Goal: Task Accomplishment & Management: Manage account settings

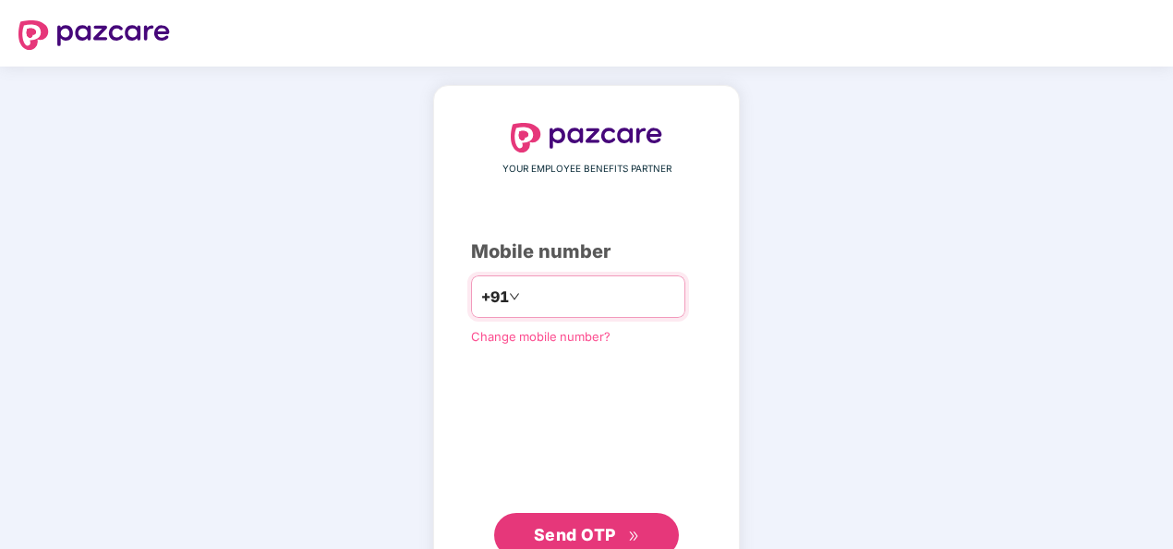
click at [524, 286] on input "**********" at bounding box center [600, 297] width 152 height 30
type input "**********"
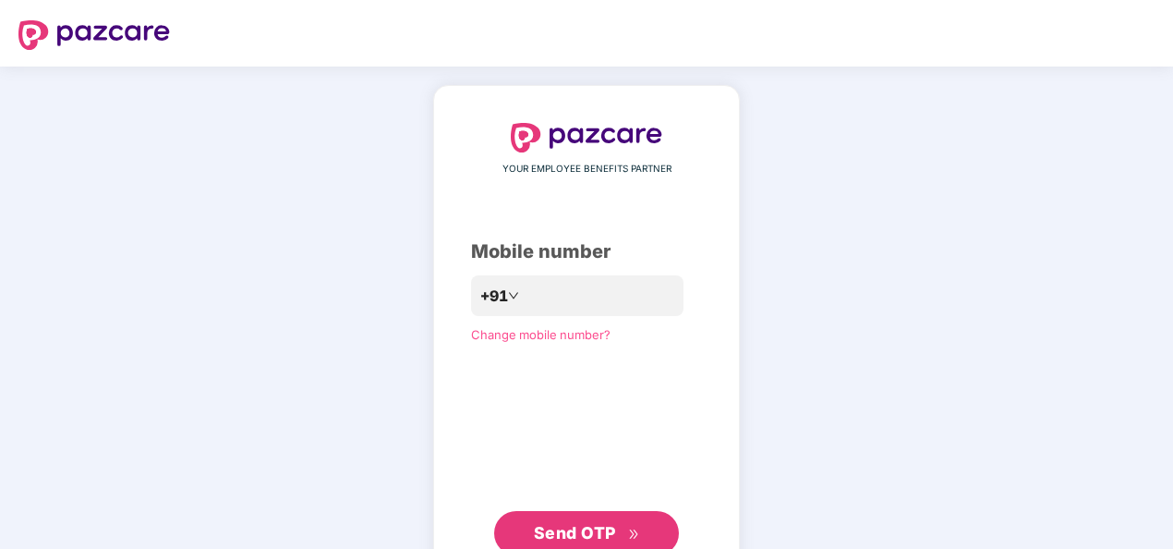
click at [528, 526] on button "Send OTP" at bounding box center [586, 533] width 185 height 44
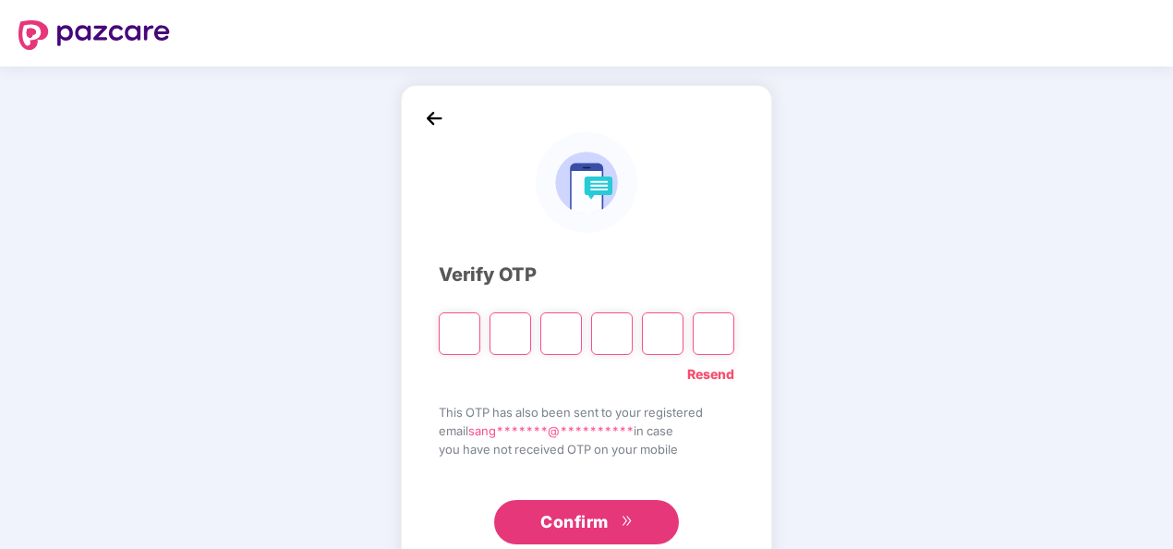
type input "*"
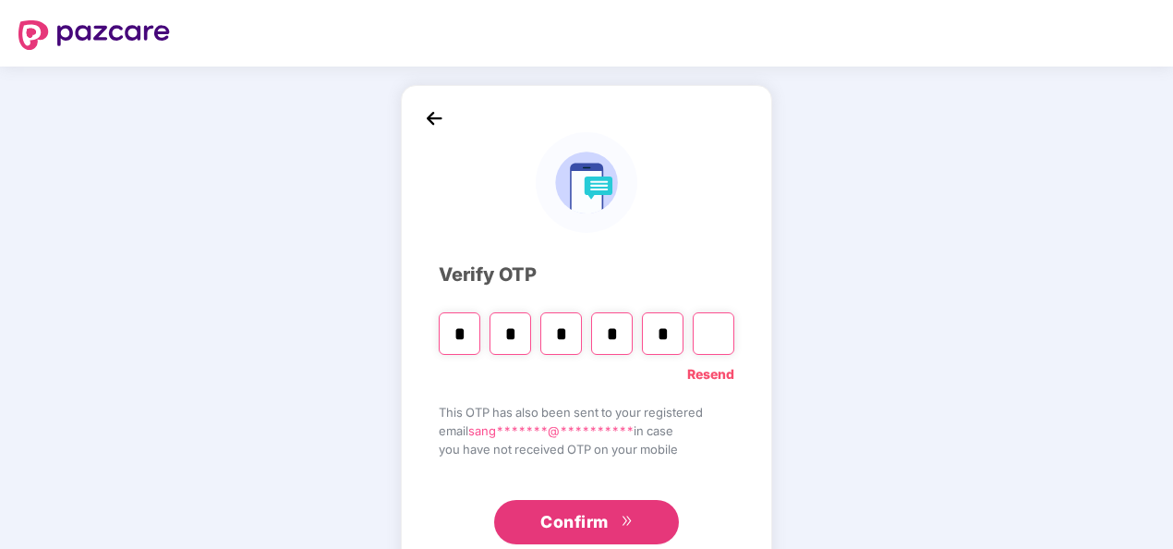
type input "*"
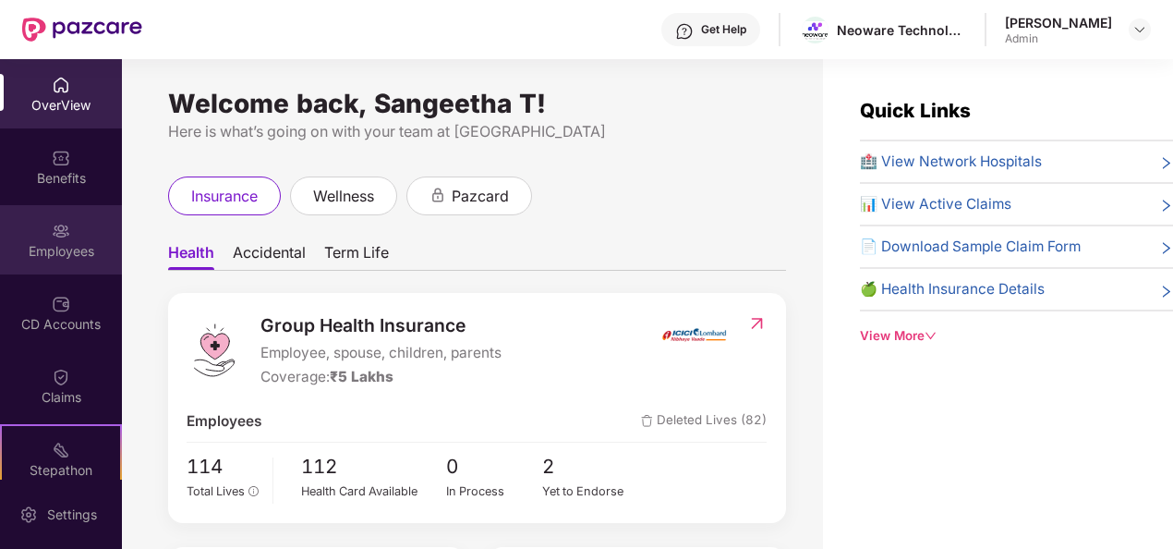
click at [67, 242] on div "Employees" at bounding box center [61, 251] width 122 height 18
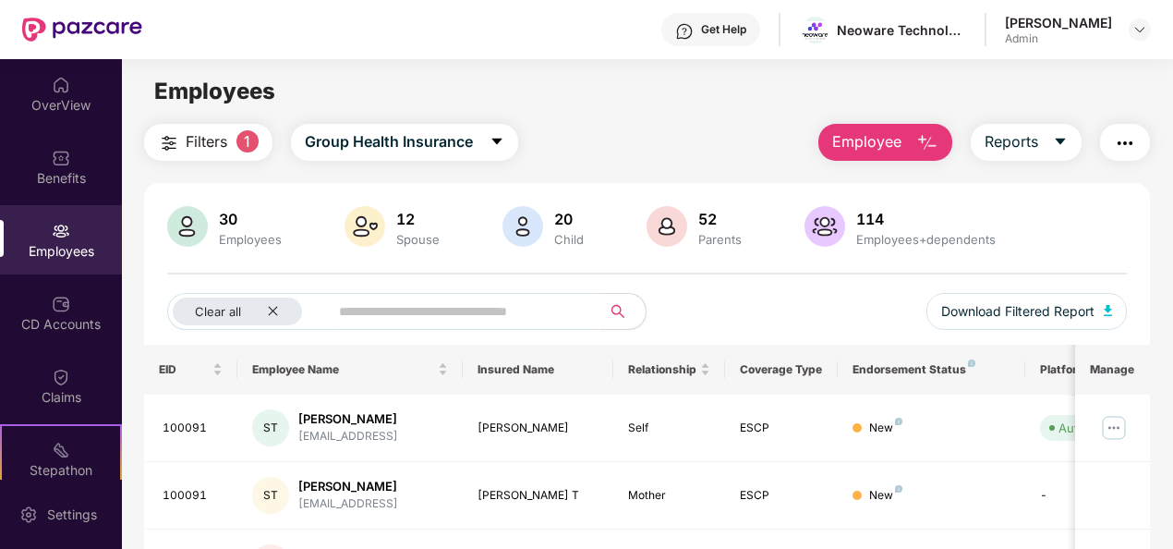
click at [869, 144] on span "Employee" at bounding box center [867, 141] width 69 height 23
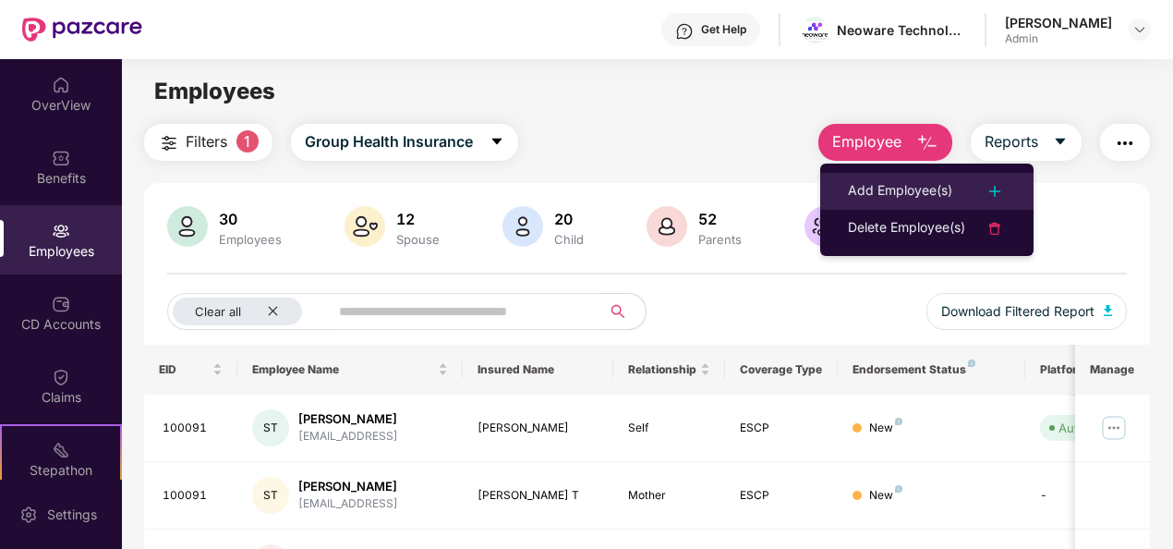
click at [893, 199] on div "Add Employee(s)" at bounding box center [900, 191] width 104 height 22
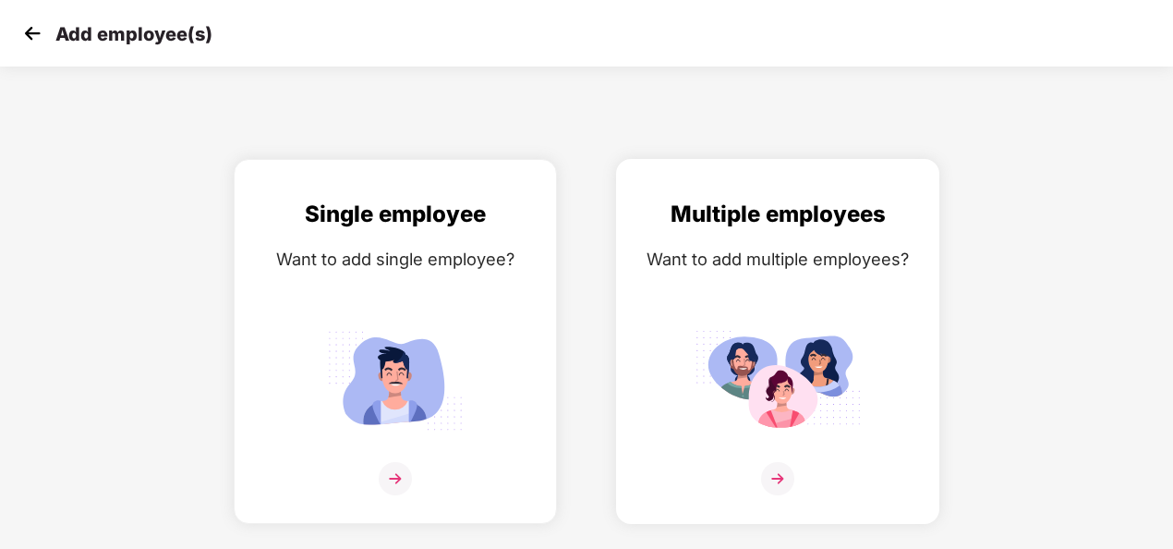
click at [806, 356] on img at bounding box center [778, 379] width 166 height 115
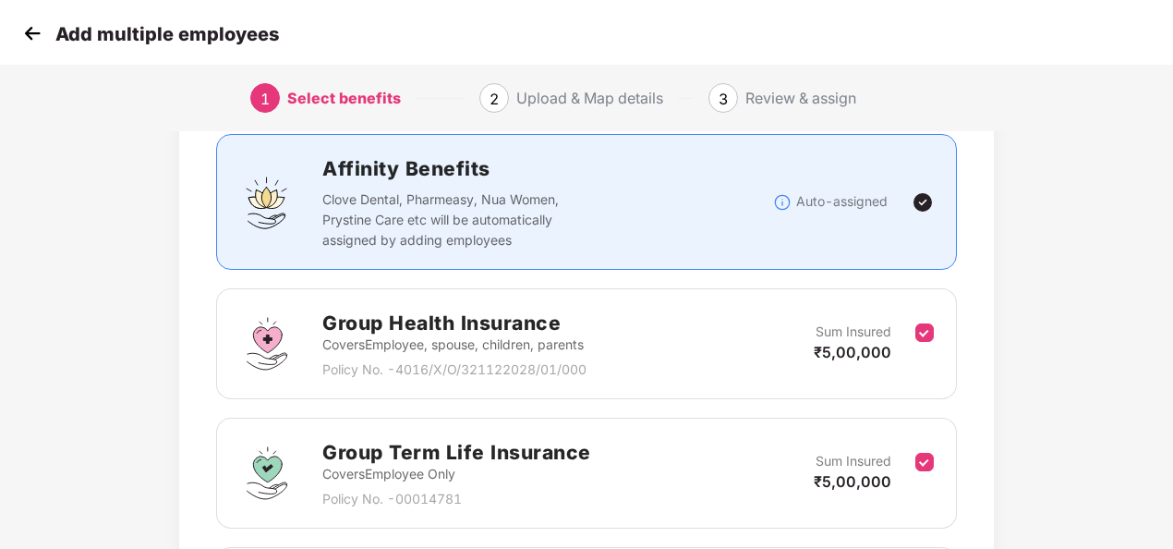
scroll to position [115, 0]
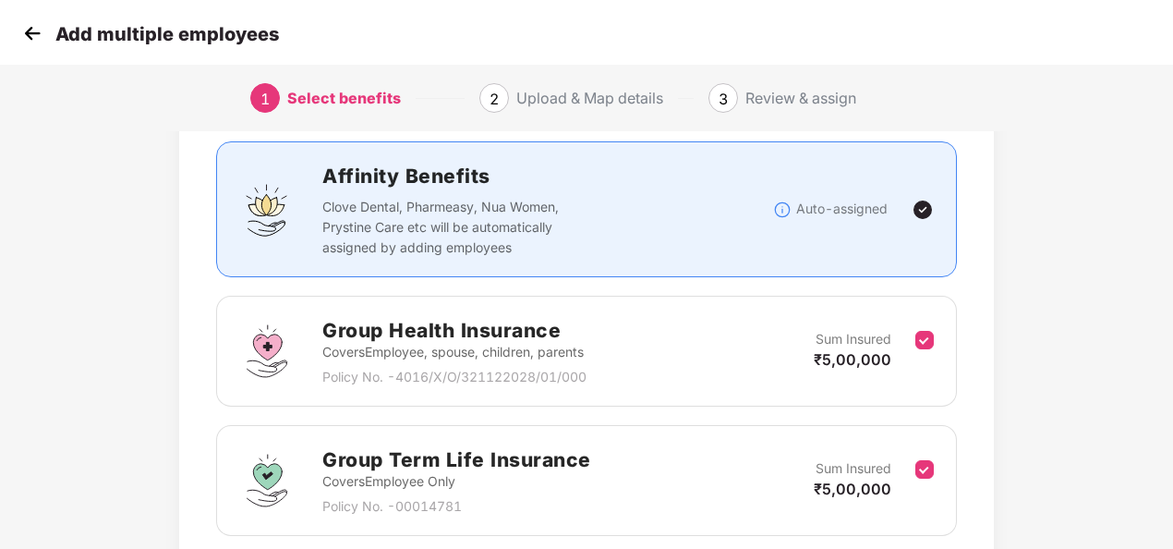
click at [920, 205] on img at bounding box center [923, 210] width 22 height 22
click at [500, 358] on p "Covers Employee, spouse, children, parents" at bounding box center [454, 352] width 264 height 20
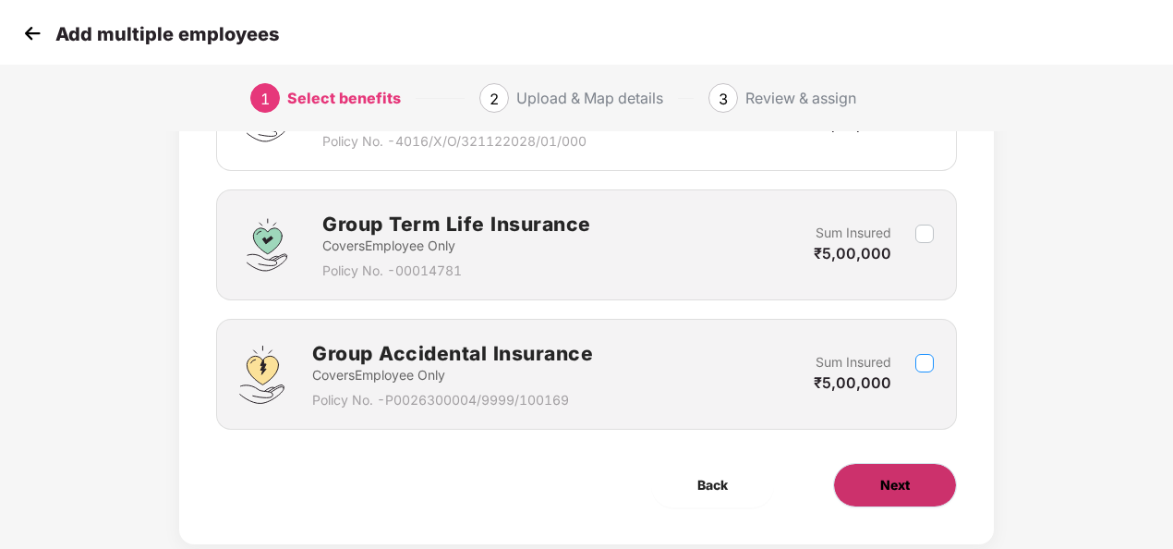
scroll to position [390, 0]
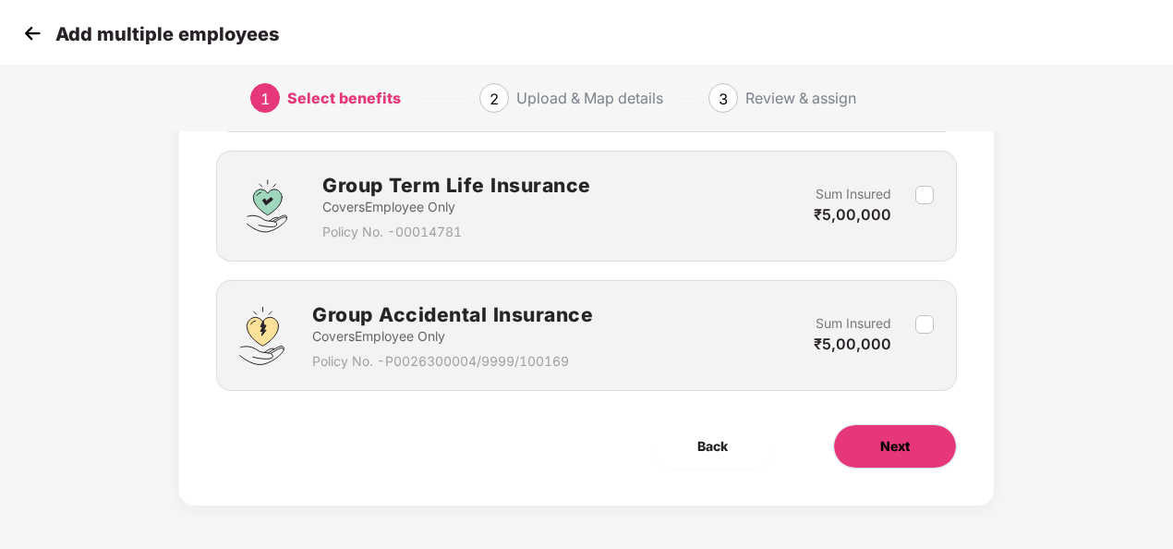
click at [881, 438] on span "Next" at bounding box center [896, 446] width 30 height 20
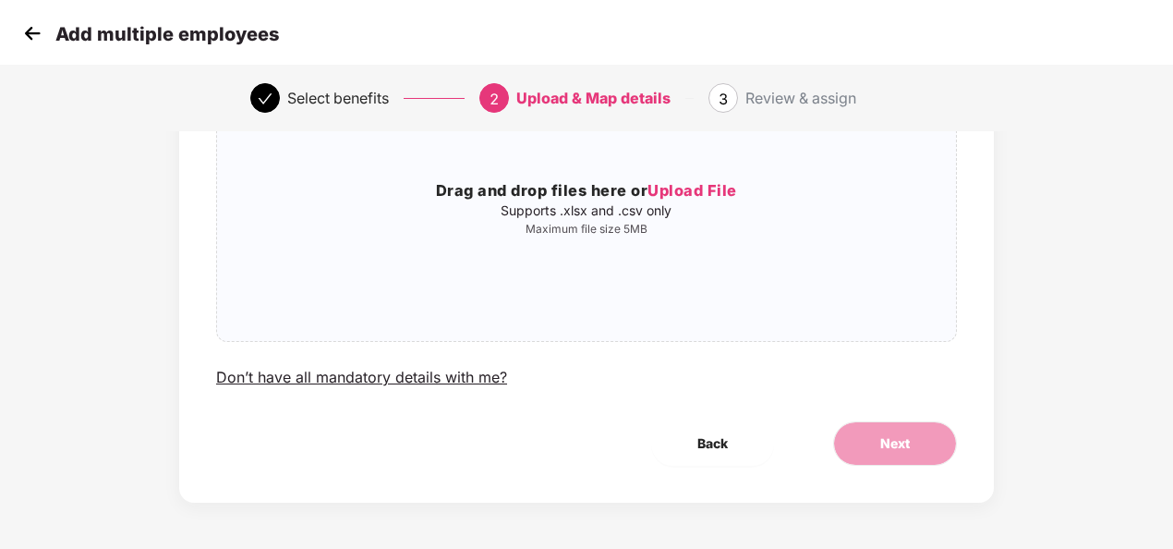
scroll to position [0, 0]
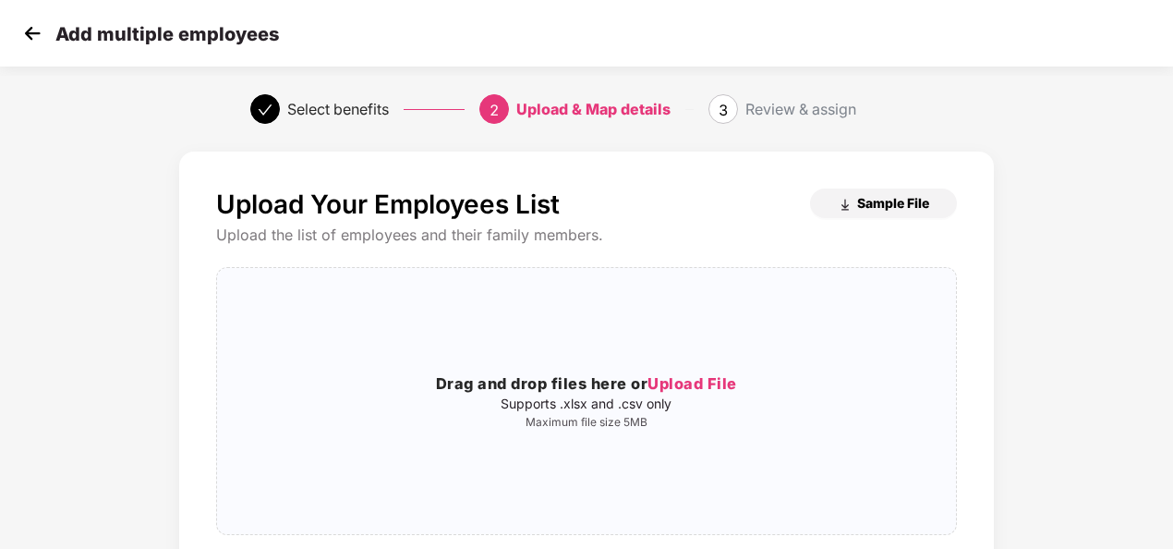
click at [867, 192] on button "Sample File" at bounding box center [883, 203] width 147 height 30
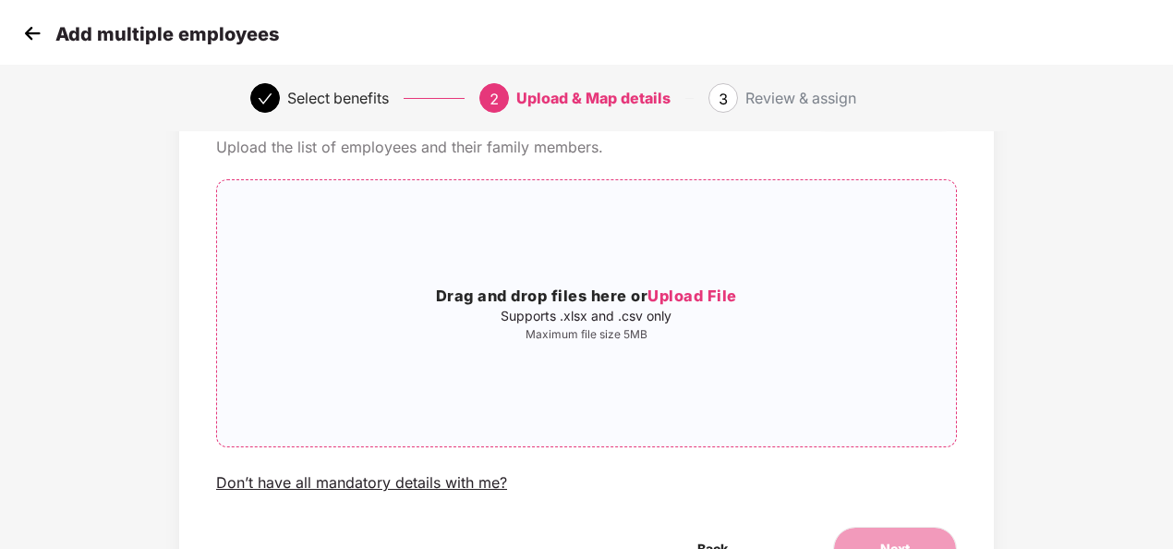
scroll to position [154, 0]
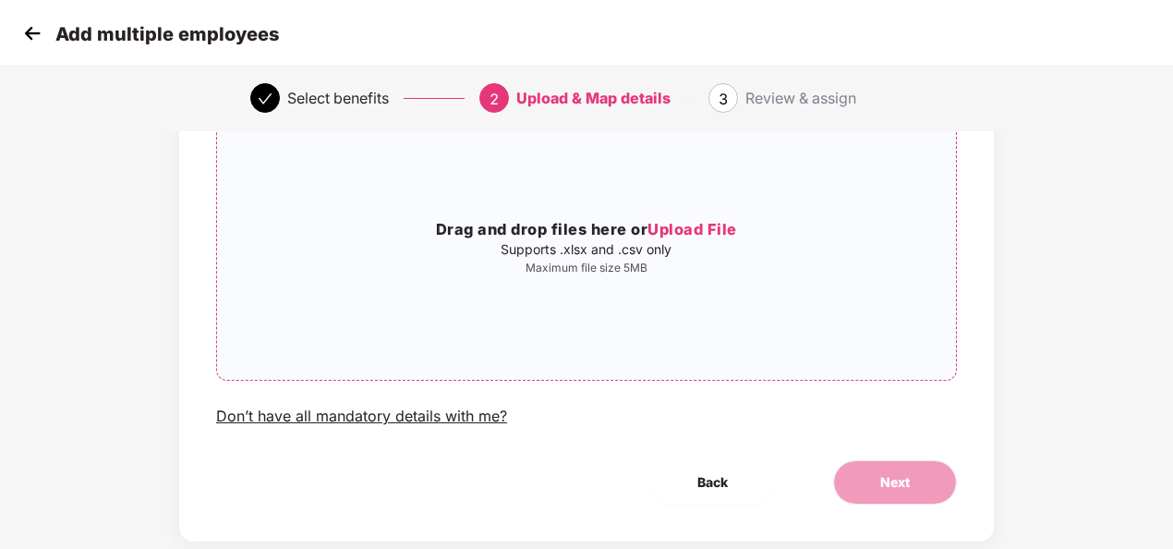
click at [688, 231] on span "Upload File" at bounding box center [693, 229] width 90 height 18
click at [692, 224] on span "Upload File" at bounding box center [693, 229] width 90 height 18
click at [711, 227] on span "Upload File" at bounding box center [693, 229] width 90 height 18
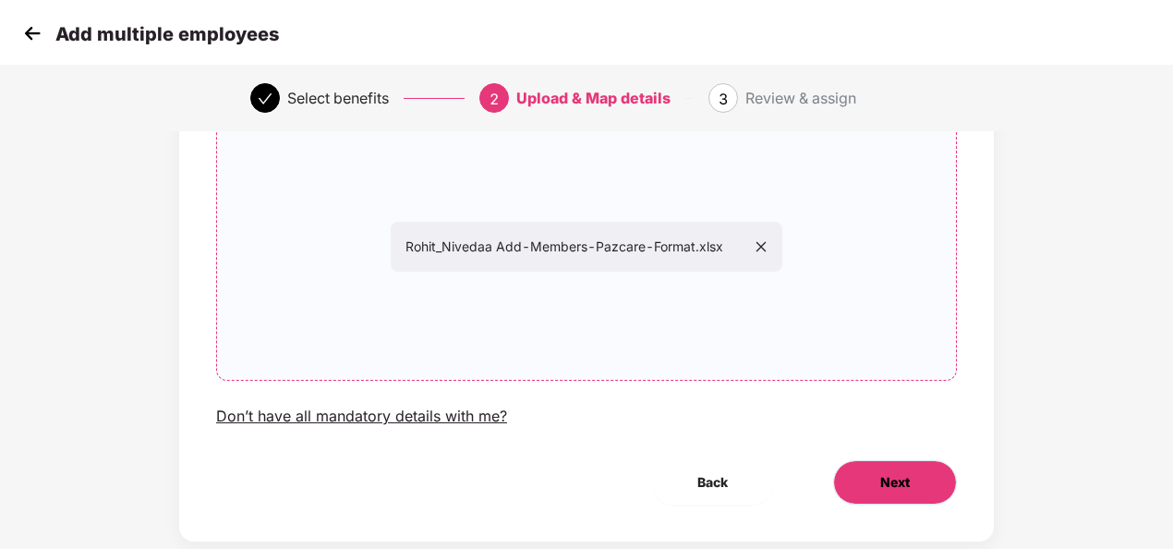
click at [889, 483] on span "Next" at bounding box center [896, 482] width 30 height 20
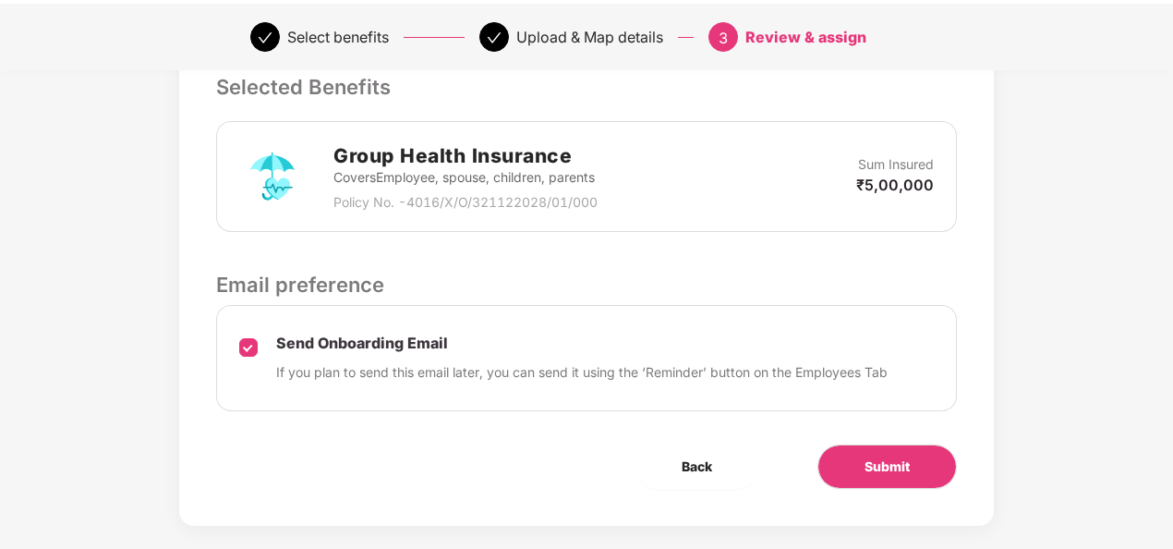
scroll to position [499, 0]
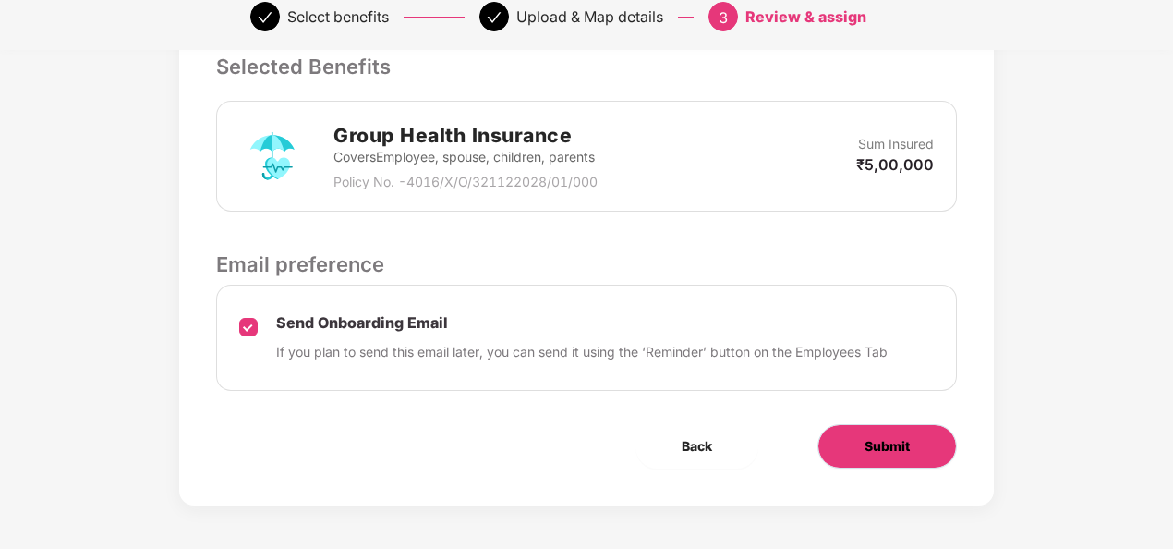
click at [868, 436] on span "Submit" at bounding box center [887, 446] width 45 height 20
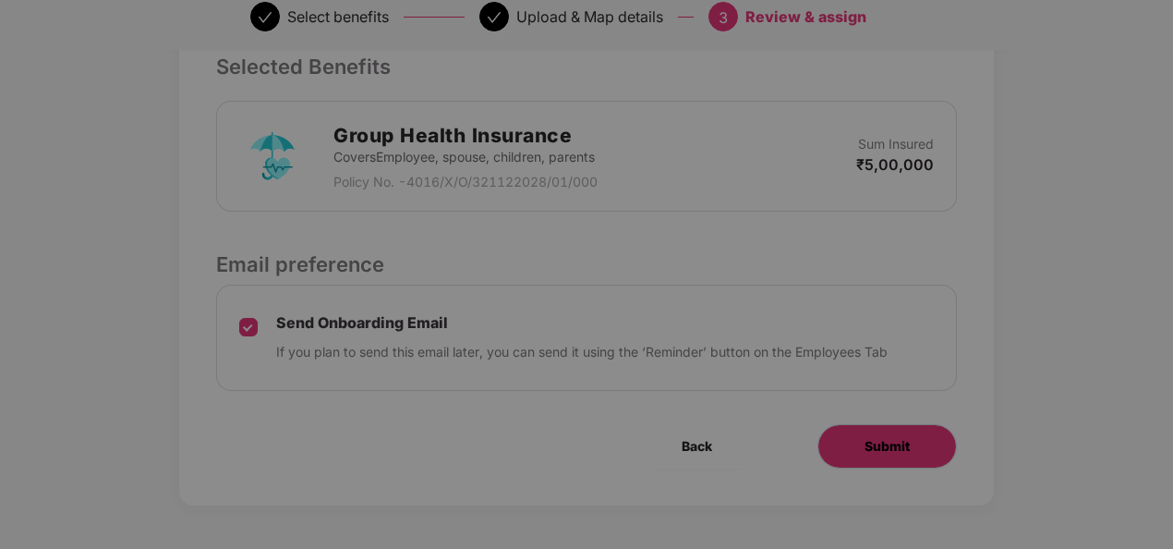
scroll to position [0, 0]
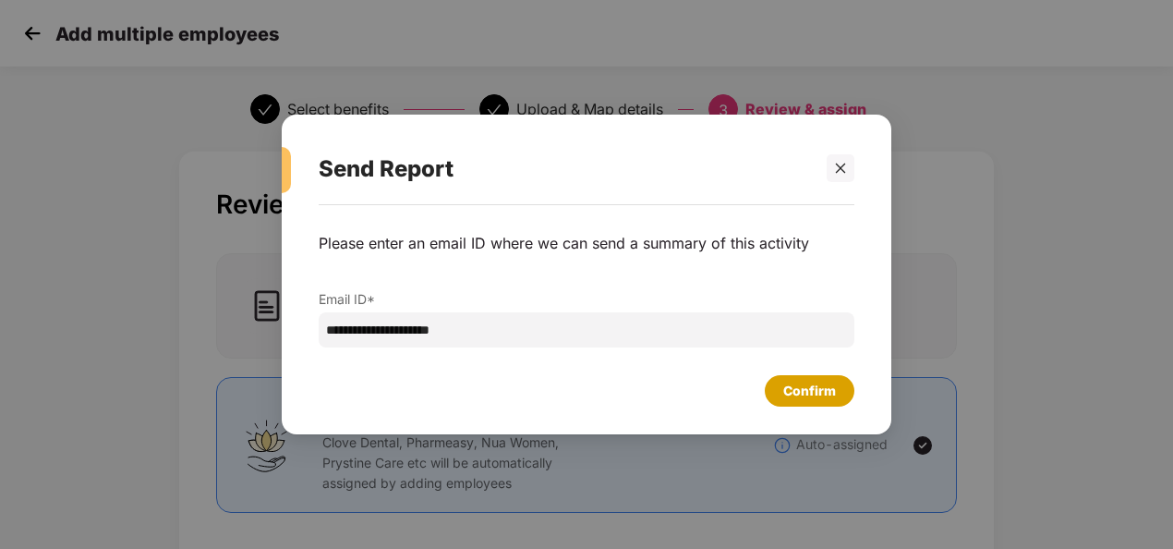
click at [795, 392] on div "Confirm" at bounding box center [810, 391] width 53 height 20
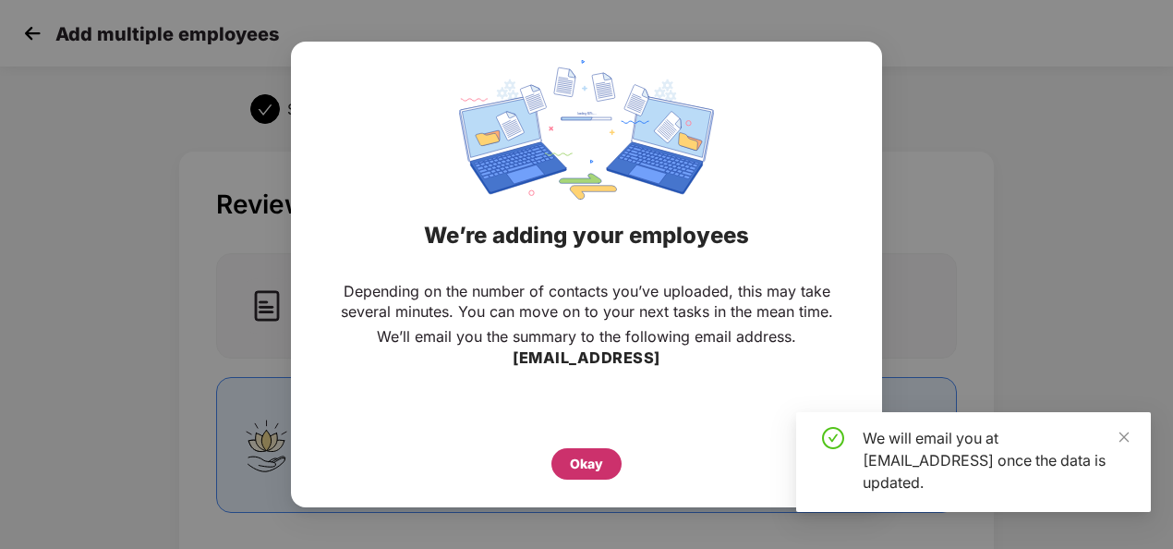
click at [606, 462] on div "Okay" at bounding box center [587, 463] width 70 height 31
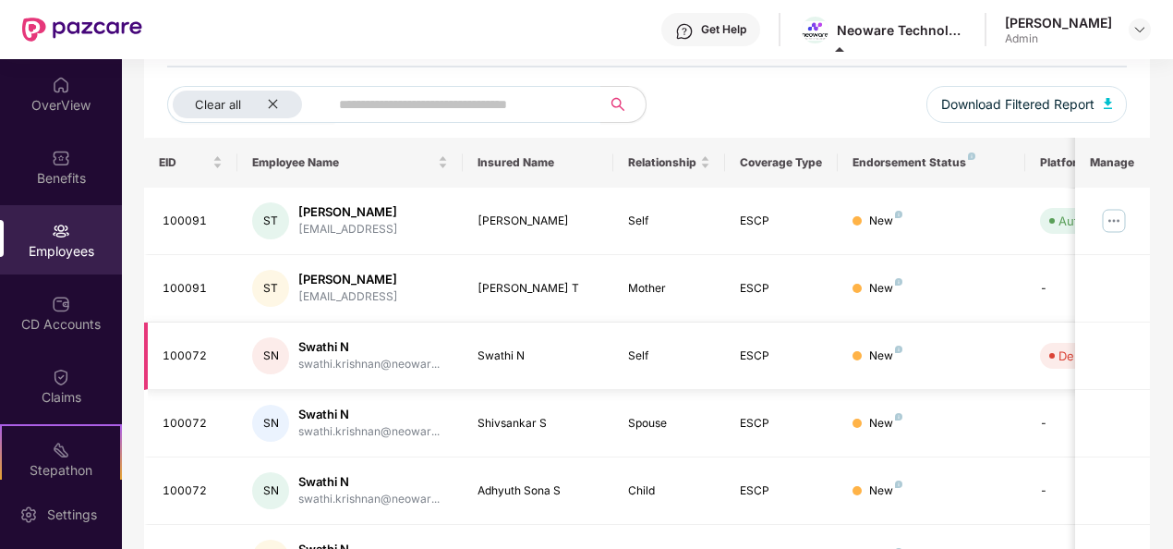
scroll to position [192, 0]
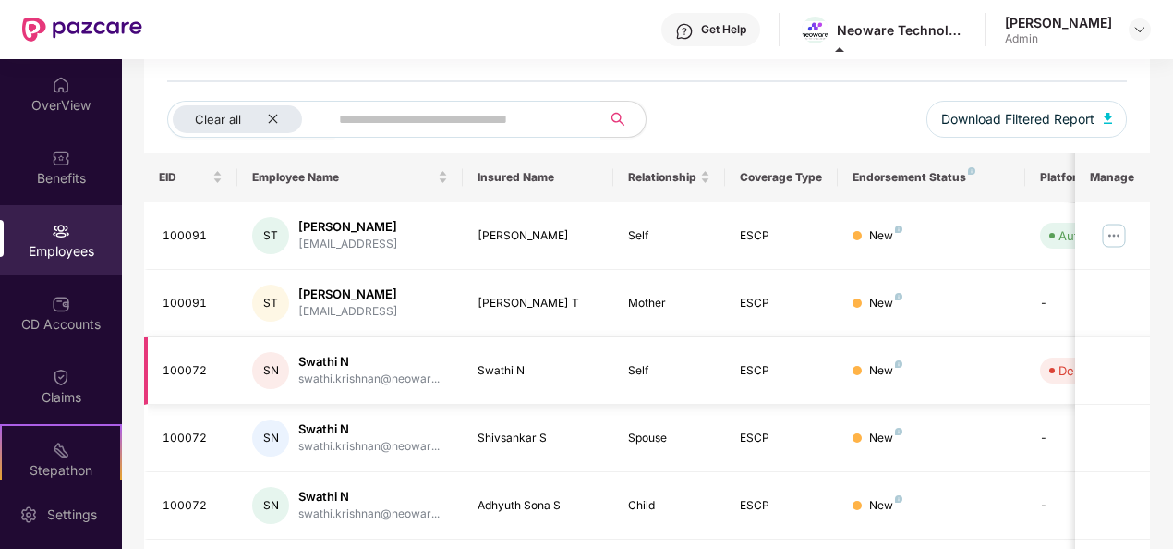
click at [671, 314] on td "Mother" at bounding box center [670, 303] width 113 height 67
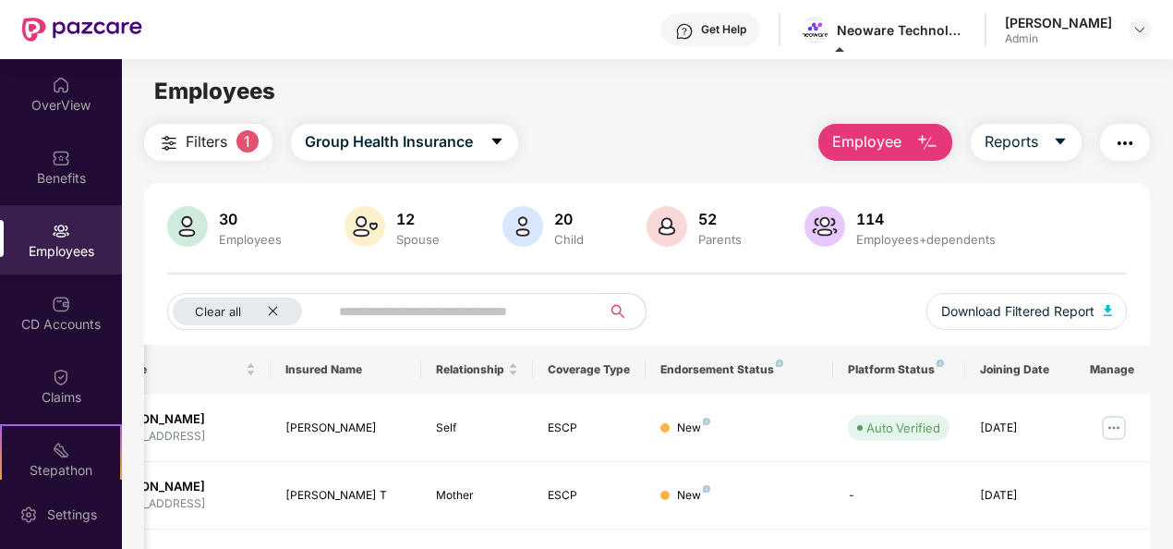
scroll to position [2, 0]
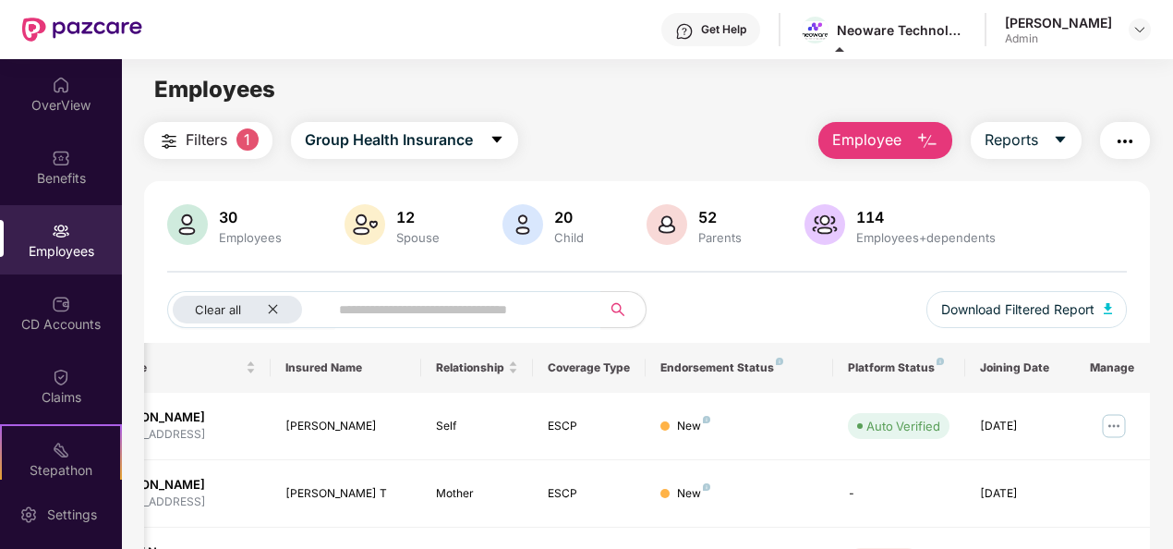
click at [920, 133] on img "button" at bounding box center [928, 141] width 22 height 22
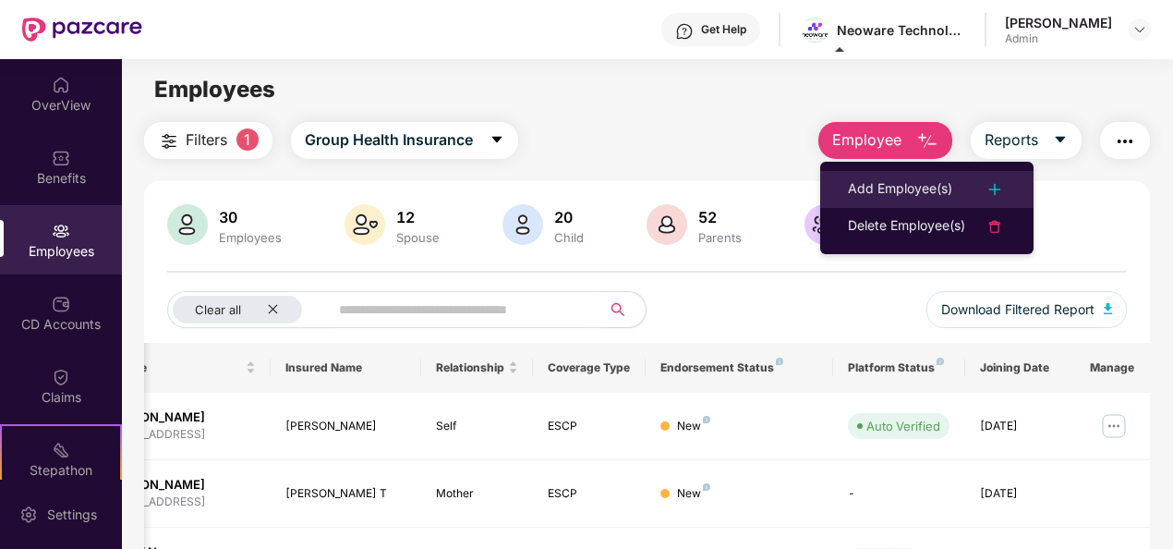
click at [914, 174] on li "Add Employee(s)" at bounding box center [926, 189] width 213 height 37
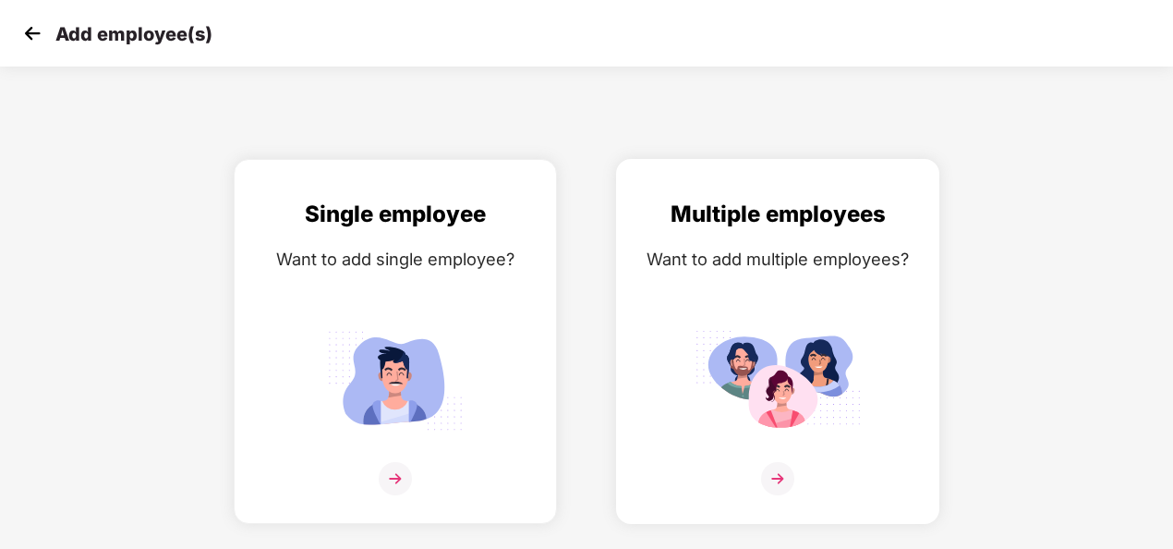
click at [780, 473] on img at bounding box center [777, 478] width 33 height 33
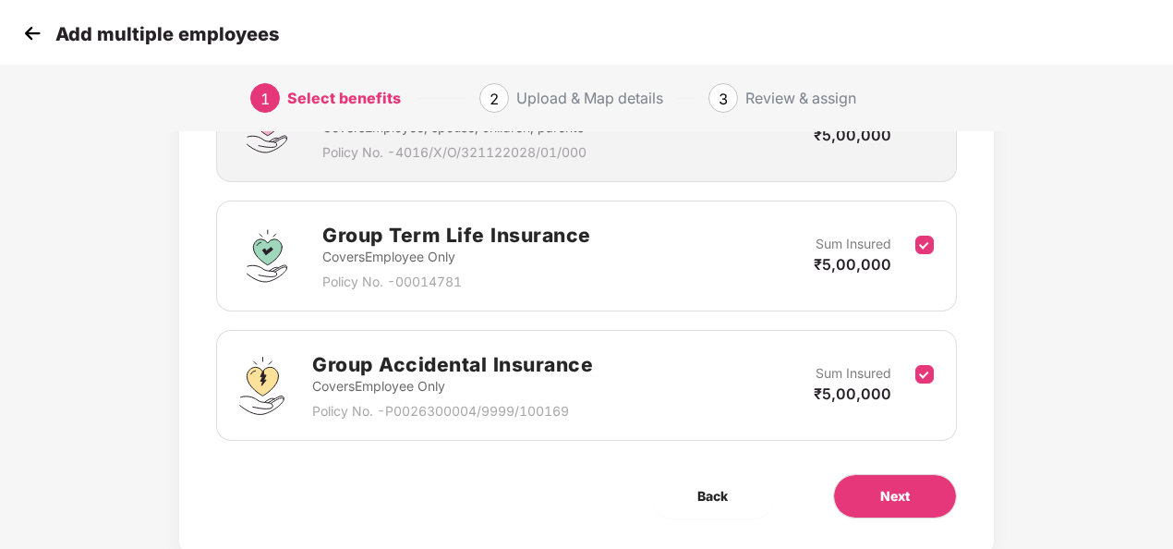
scroll to position [341, 0]
click at [896, 478] on button "Next" at bounding box center [895, 495] width 124 height 44
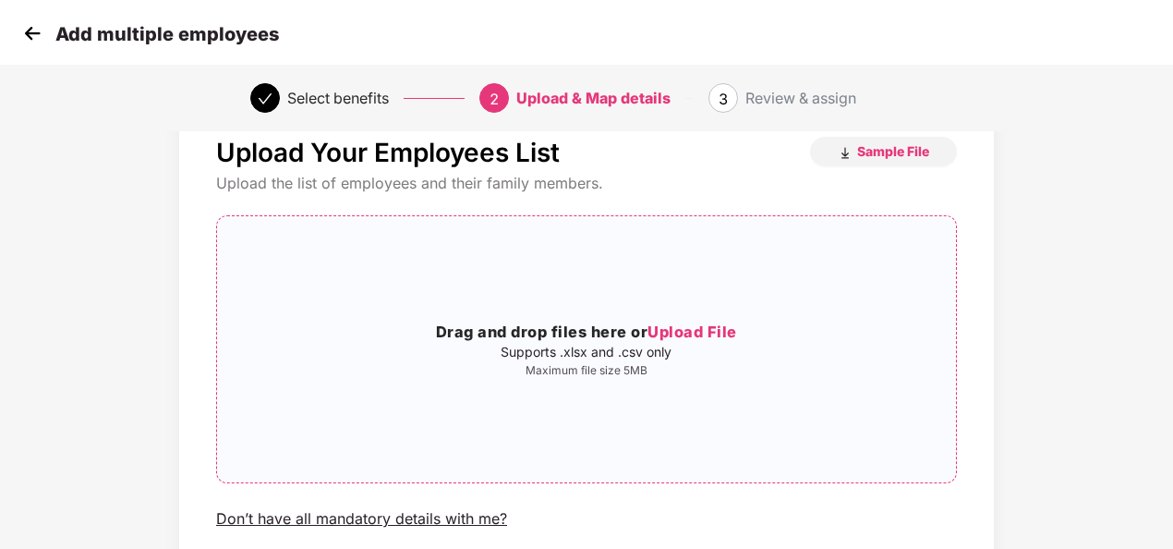
scroll to position [60, 0]
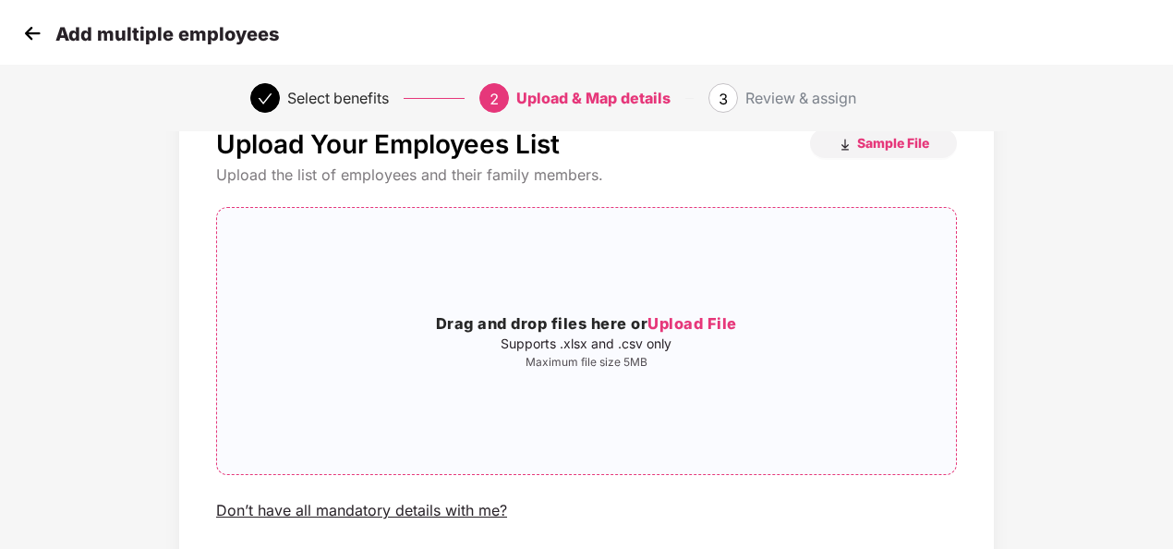
click at [696, 326] on span "Upload File" at bounding box center [693, 323] width 90 height 18
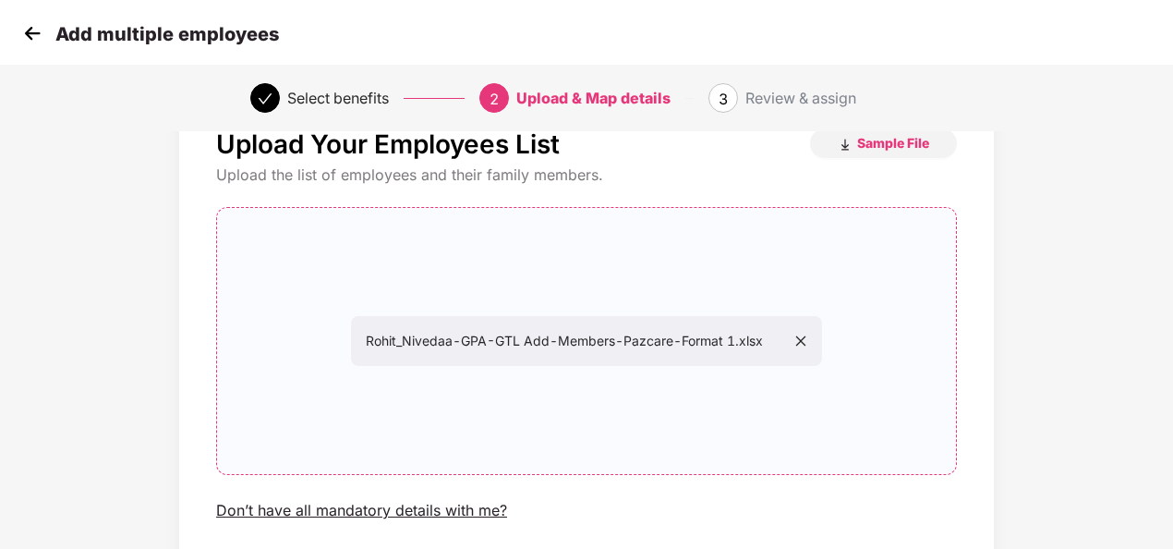
scroll to position [193, 0]
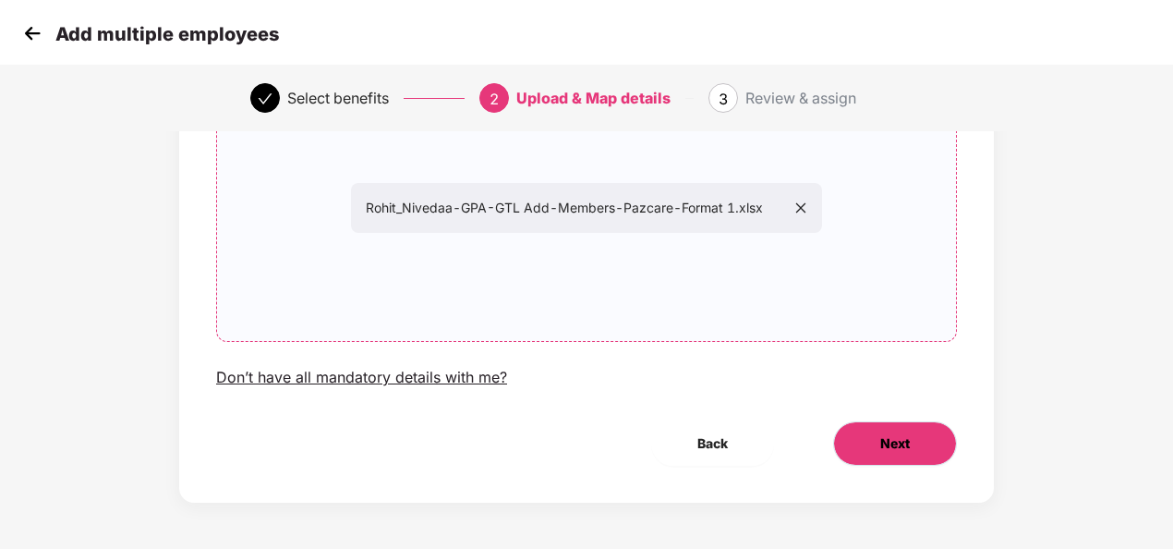
click at [889, 454] on button "Next" at bounding box center [895, 443] width 124 height 44
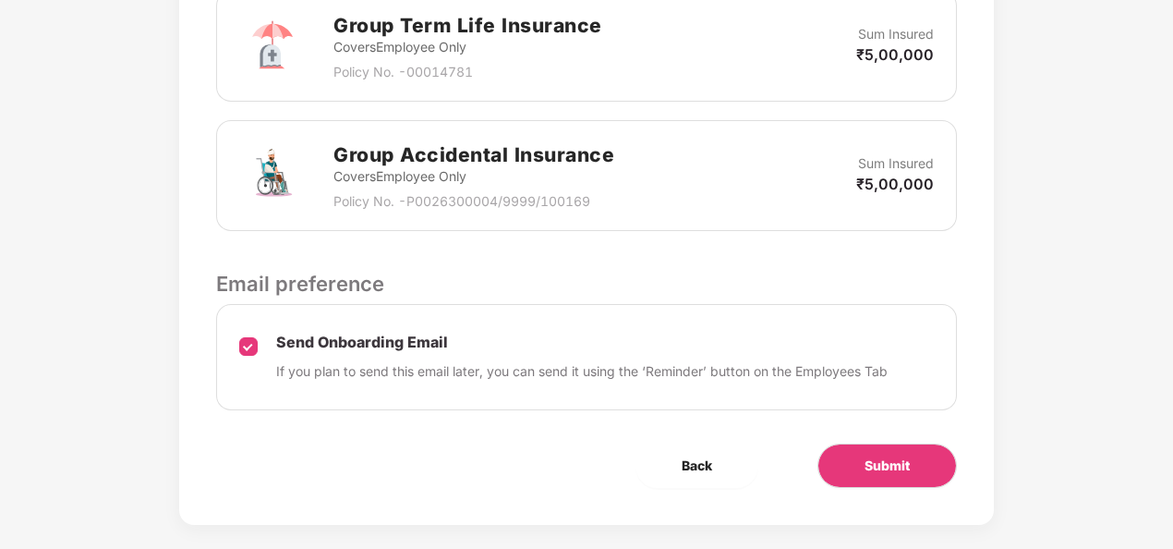
scroll to position [628, 0]
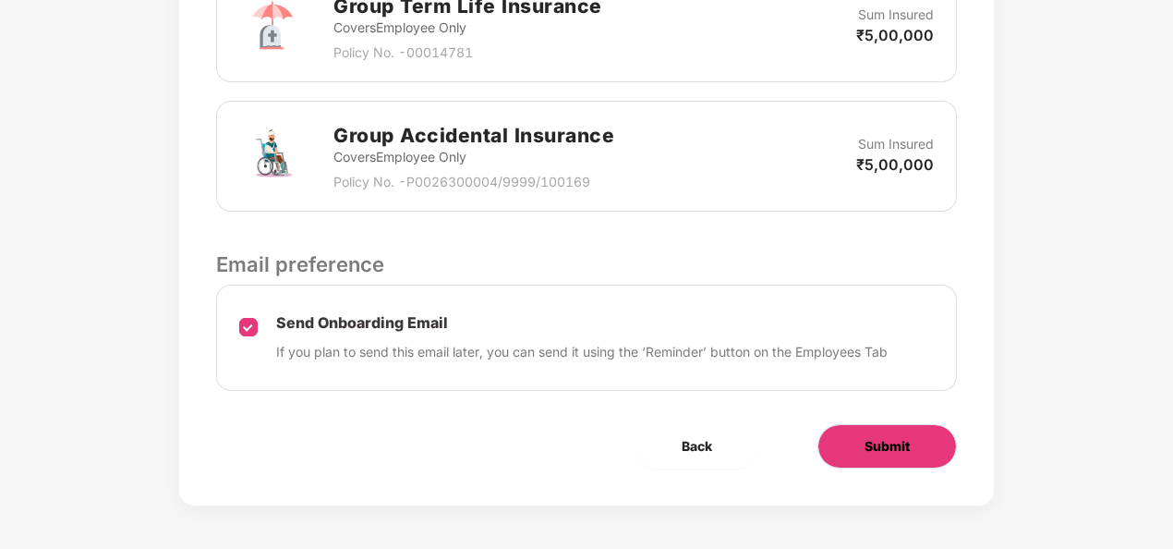
click at [892, 438] on span "Submit" at bounding box center [887, 446] width 45 height 20
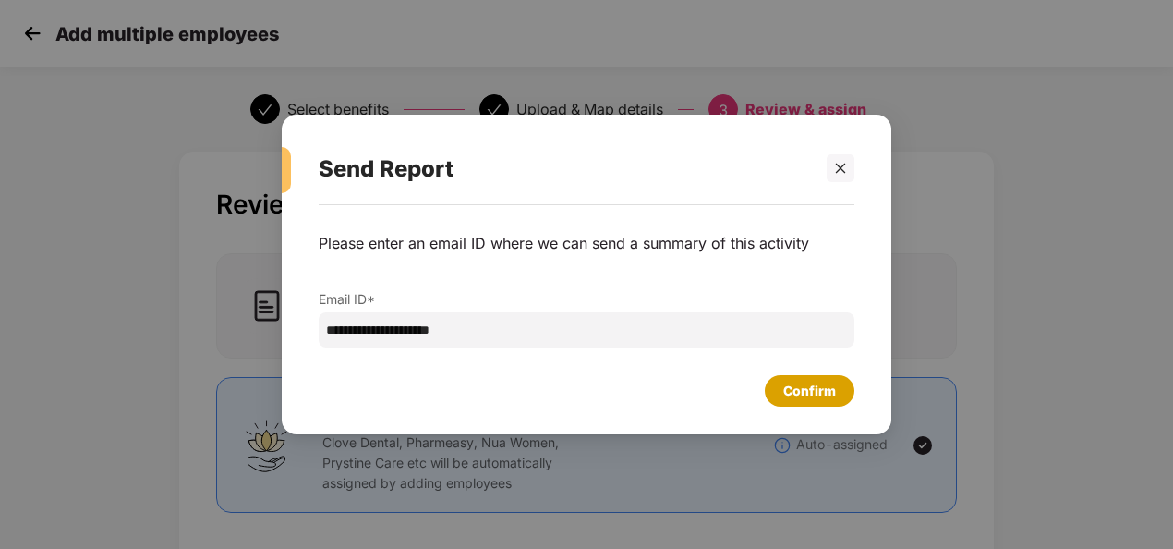
click at [799, 397] on div "Confirm" at bounding box center [810, 391] width 53 height 20
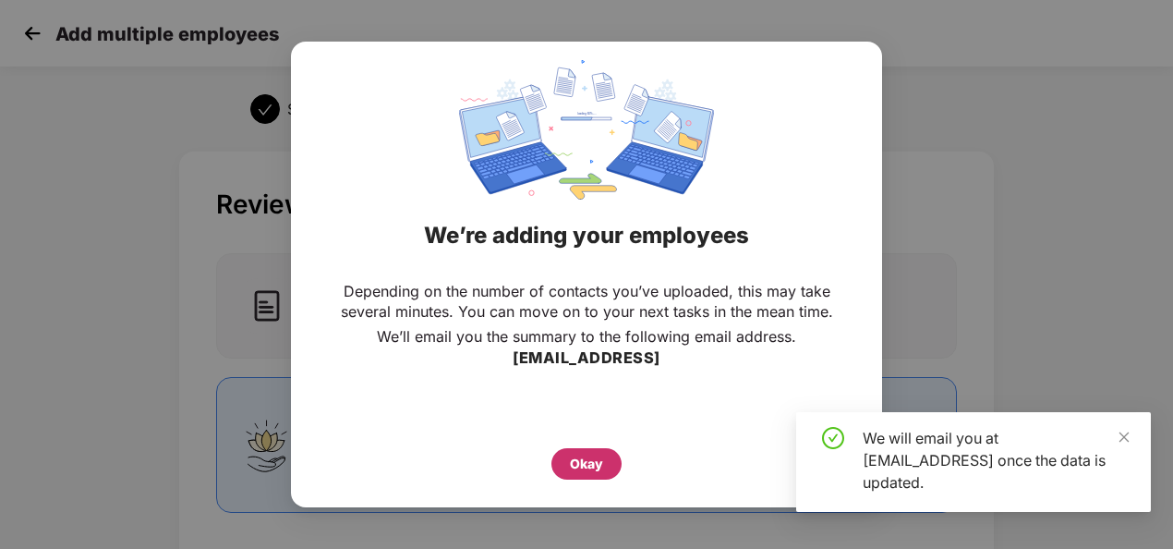
click at [602, 462] on div "Okay" at bounding box center [586, 464] width 33 height 20
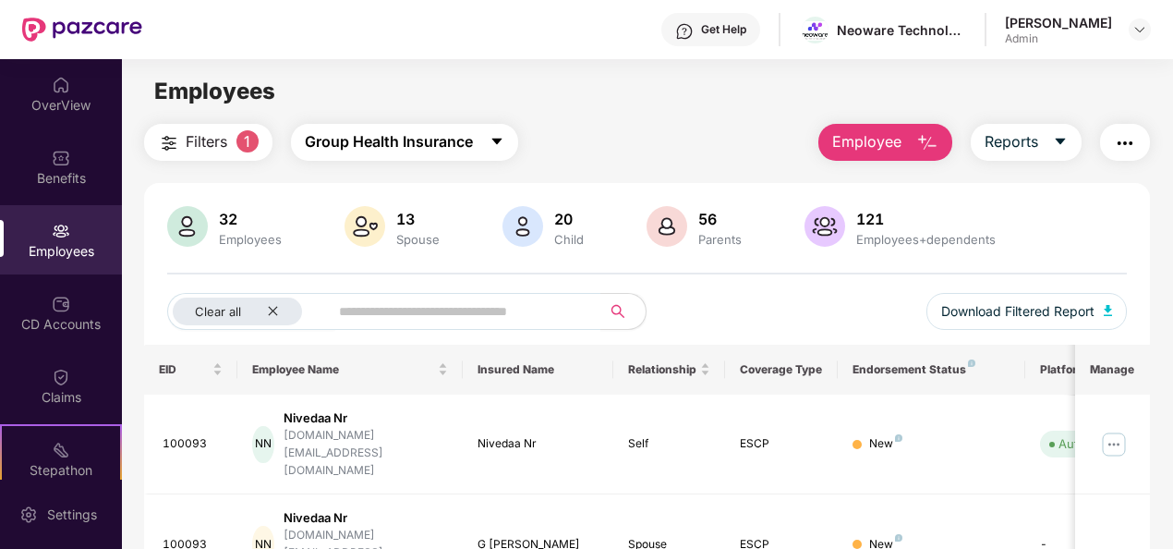
click at [490, 152] on button "Group Health Insurance" at bounding box center [404, 142] width 227 height 37
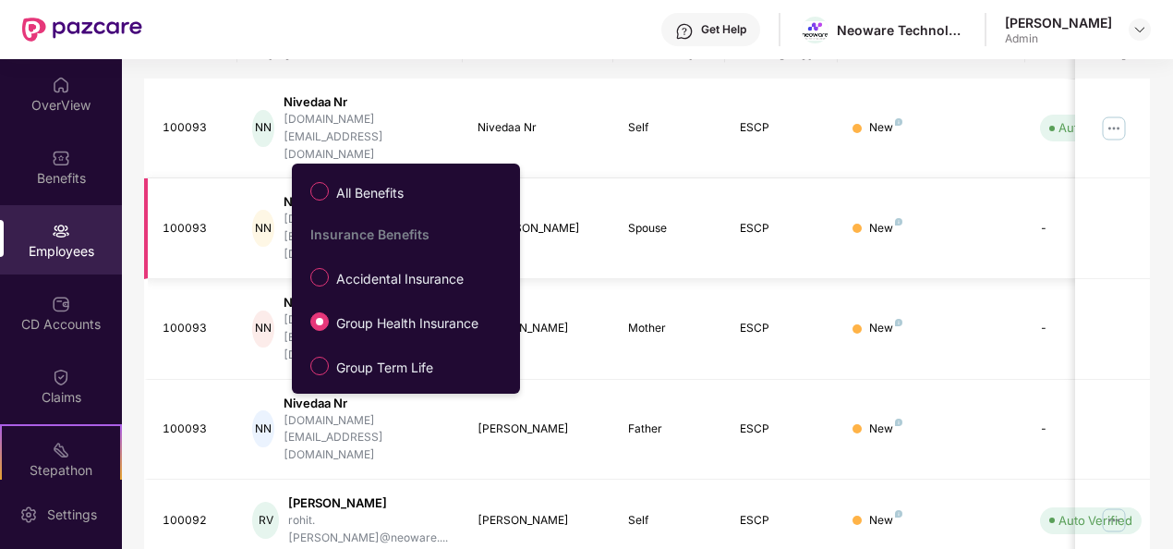
scroll to position [322, 0]
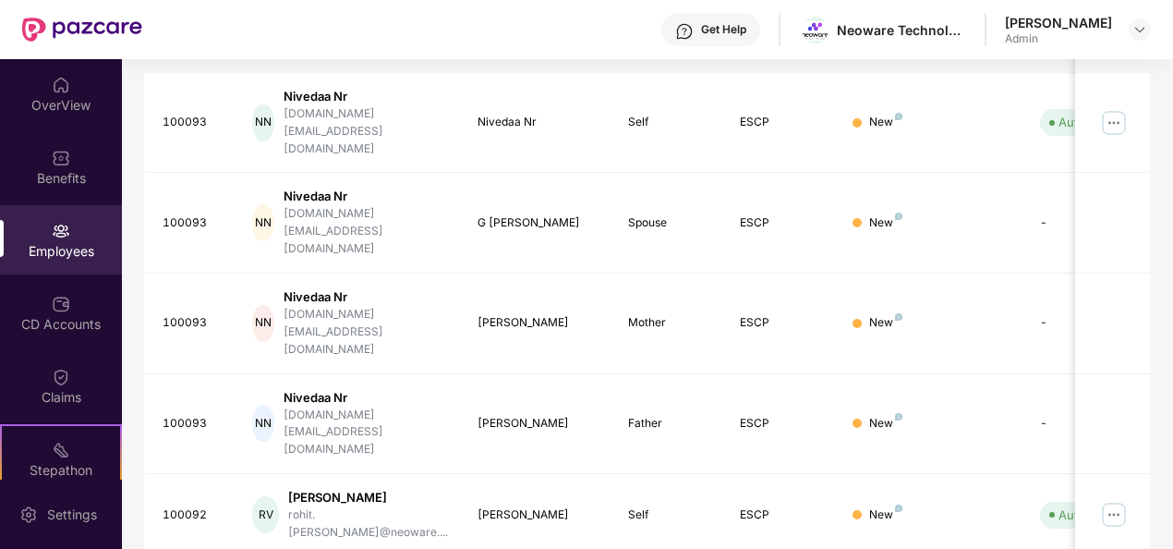
click at [558, 13] on div "Get Help Neoware Technology Sangeetha T Admin" at bounding box center [646, 29] width 1009 height 59
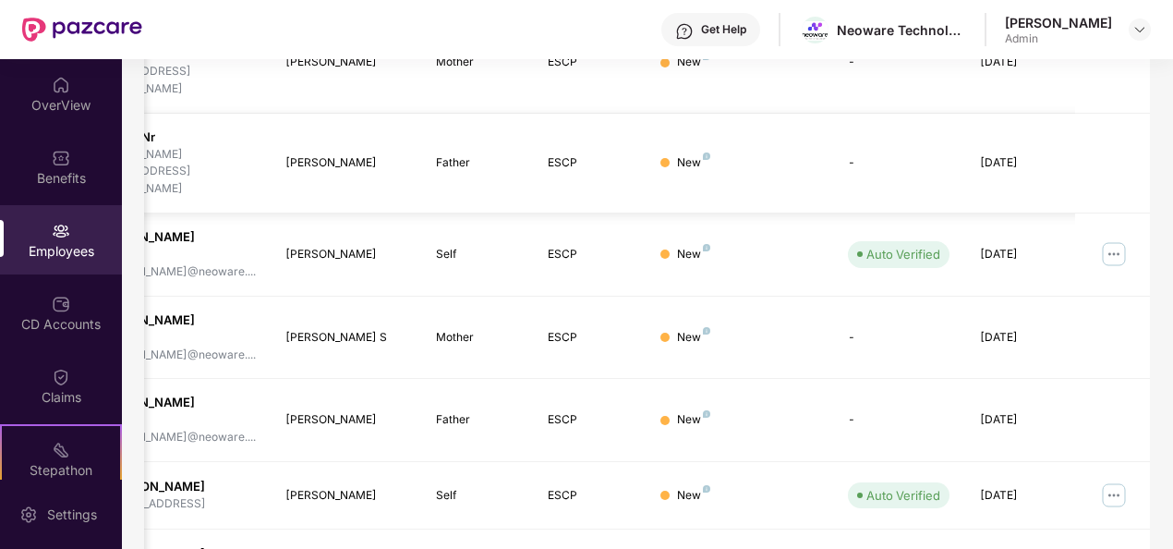
scroll to position [0, 192]
click at [1120, 480] on img at bounding box center [1115, 495] width 30 height 30
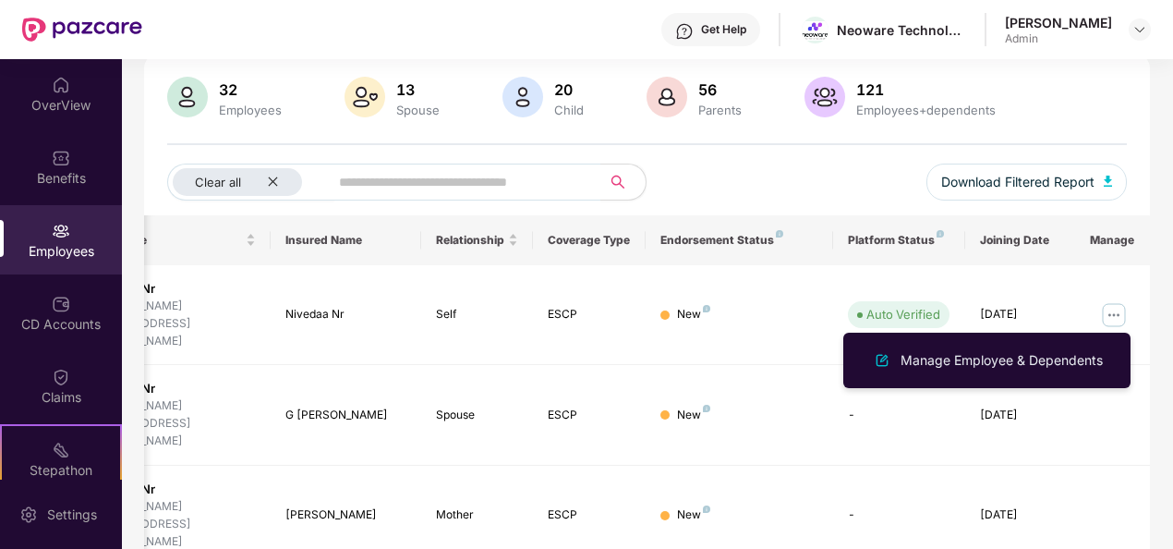
scroll to position [129, 0]
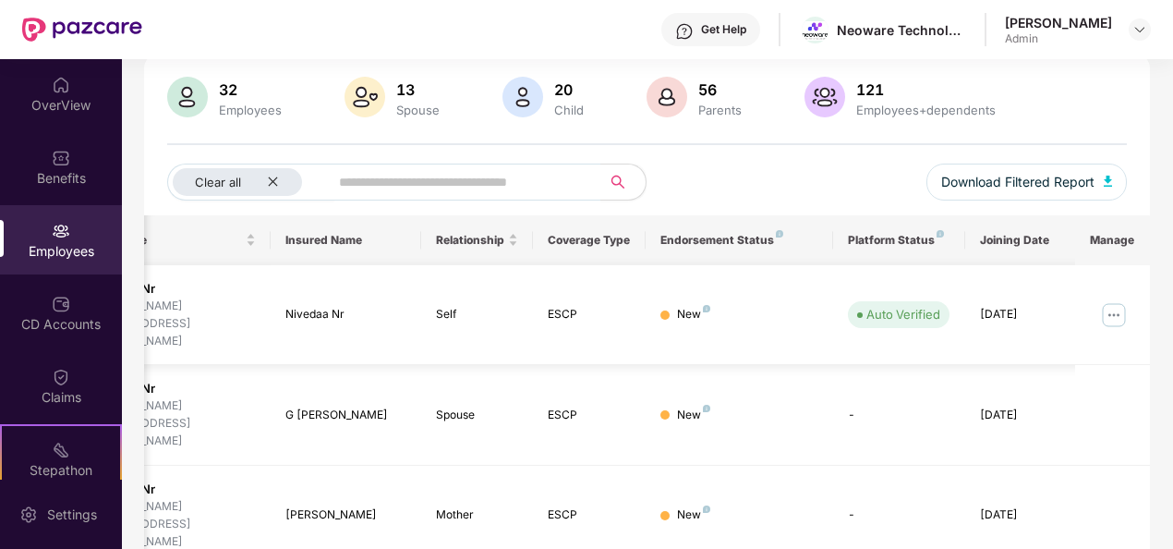
click at [1116, 300] on img at bounding box center [1115, 315] width 30 height 30
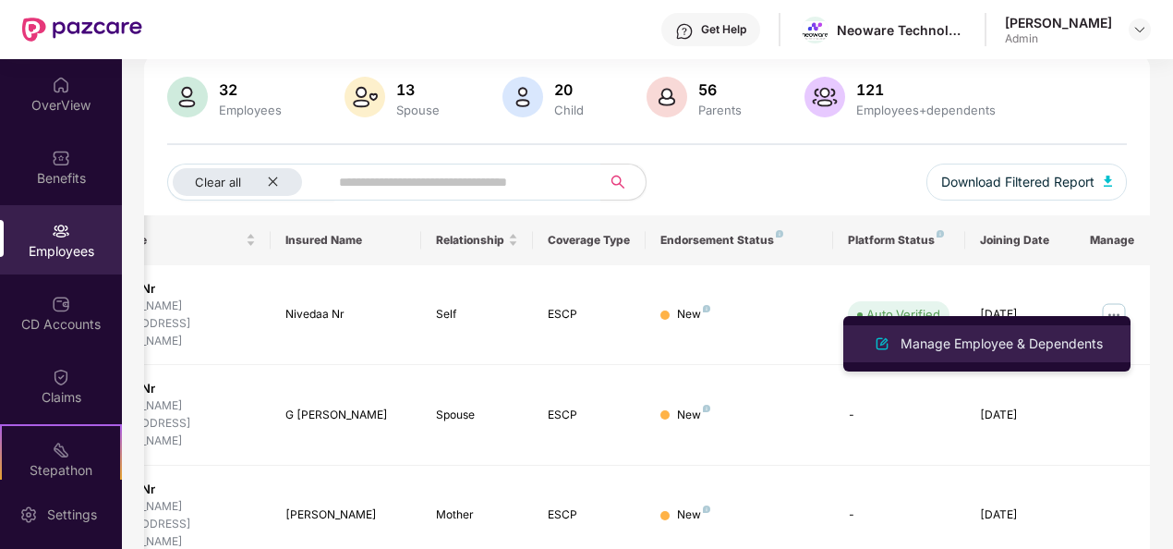
click at [998, 344] on div "Manage Employee & Dependents" at bounding box center [1002, 344] width 210 height 20
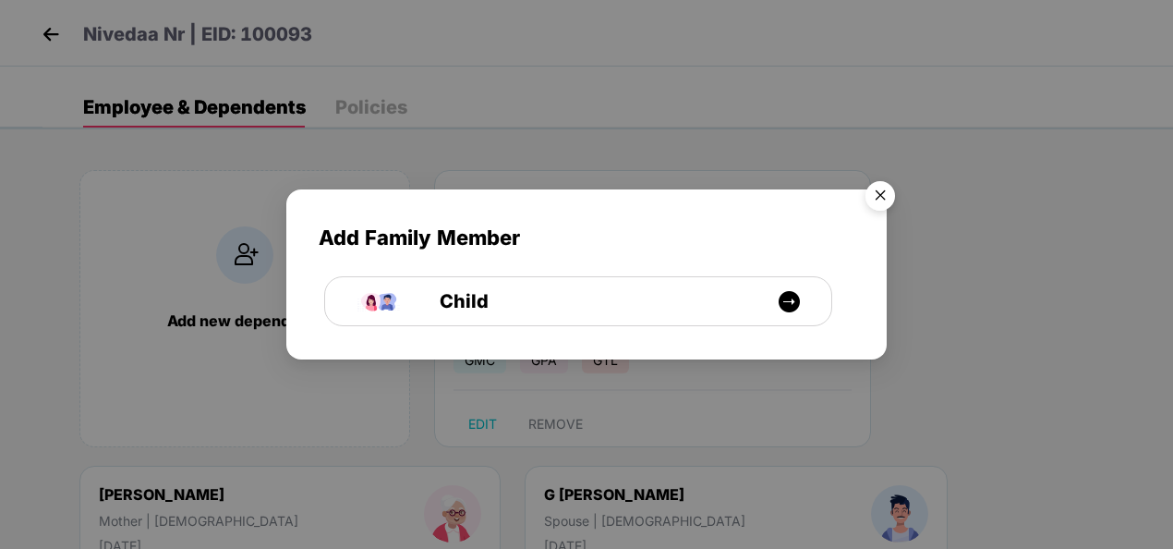
click at [875, 198] on img "Close" at bounding box center [881, 199] width 52 height 52
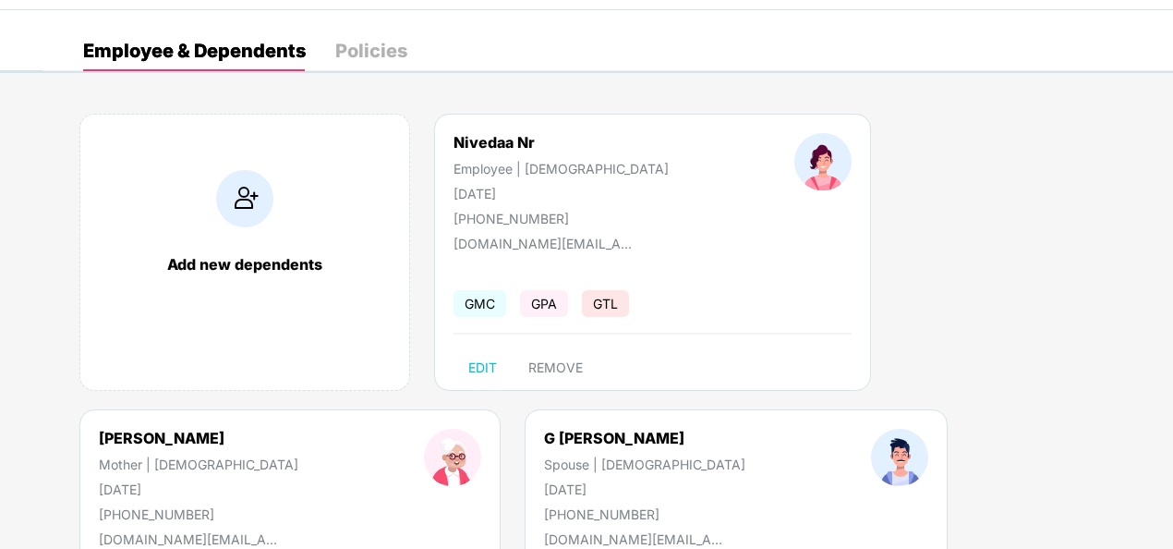
scroll to position [0, 0]
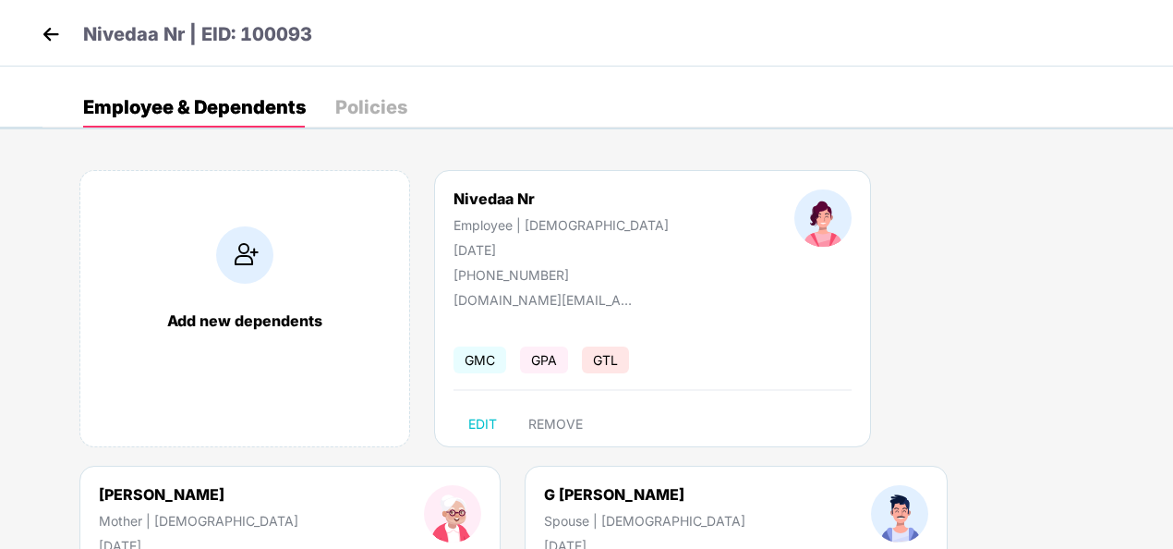
click at [387, 94] on div "Policies" at bounding box center [371, 107] width 72 height 41
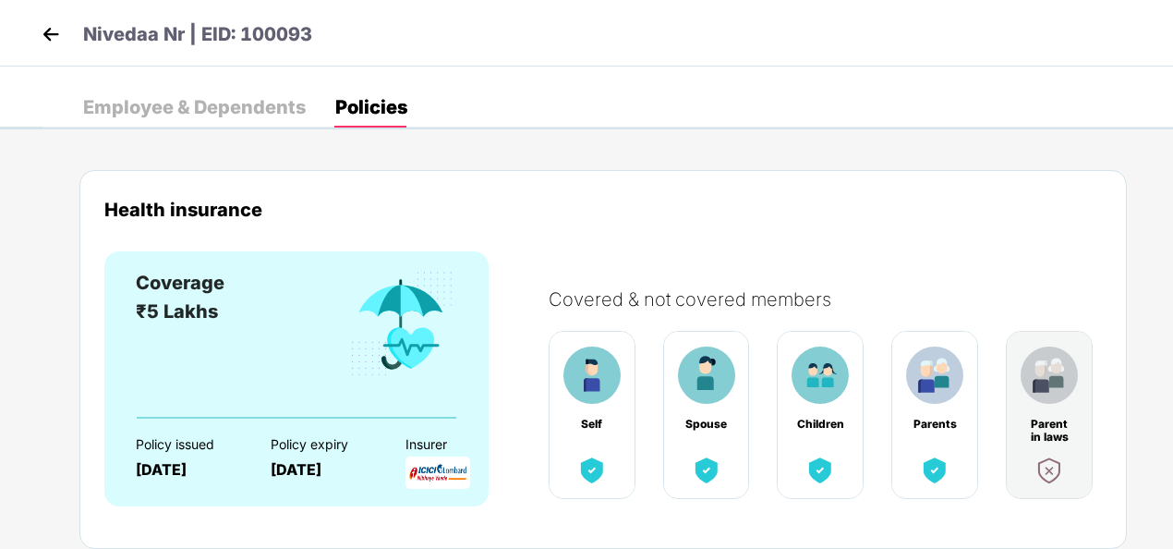
click at [273, 90] on div "Employee & Dependents" at bounding box center [194, 107] width 223 height 41
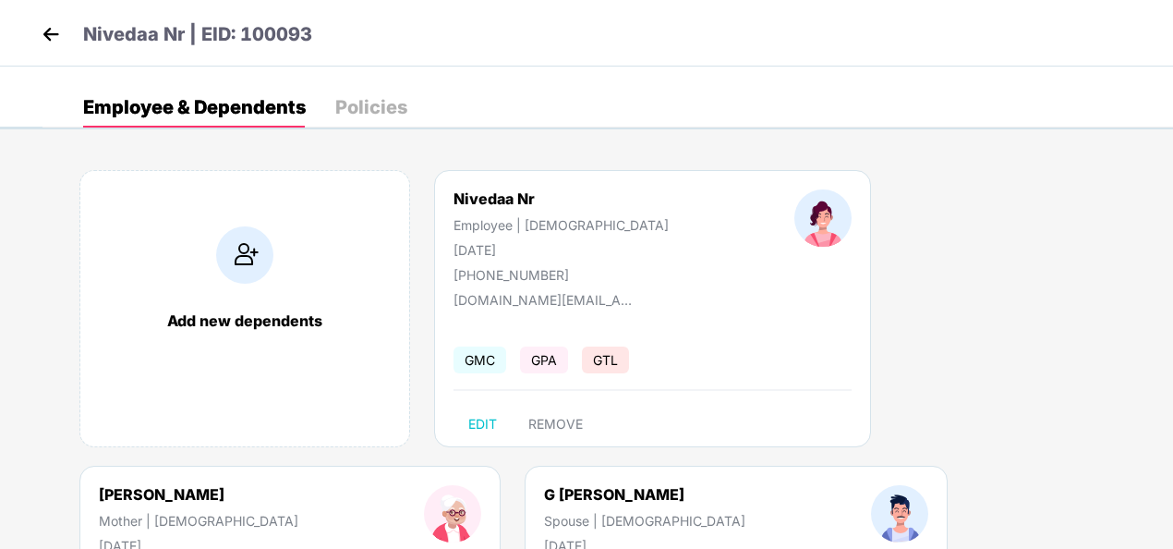
click at [331, 107] on div "Employee & Dependents Policies" at bounding box center [245, 107] width 324 height 41
click at [340, 107] on div "Policies" at bounding box center [371, 107] width 72 height 18
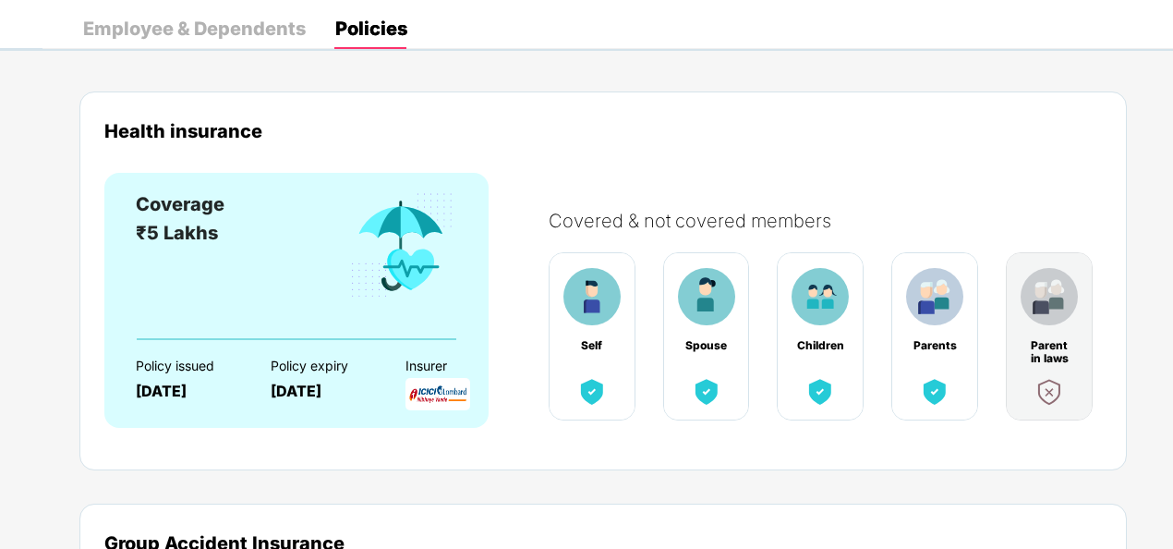
scroll to position [80, 0]
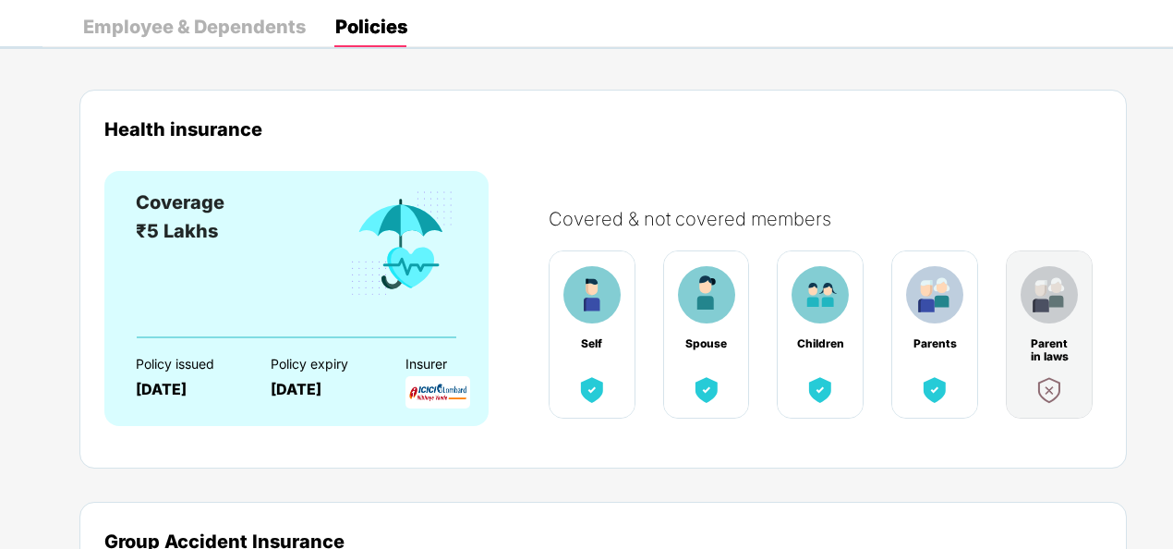
click at [244, 25] on div "Employee & Dependents" at bounding box center [194, 27] width 223 height 18
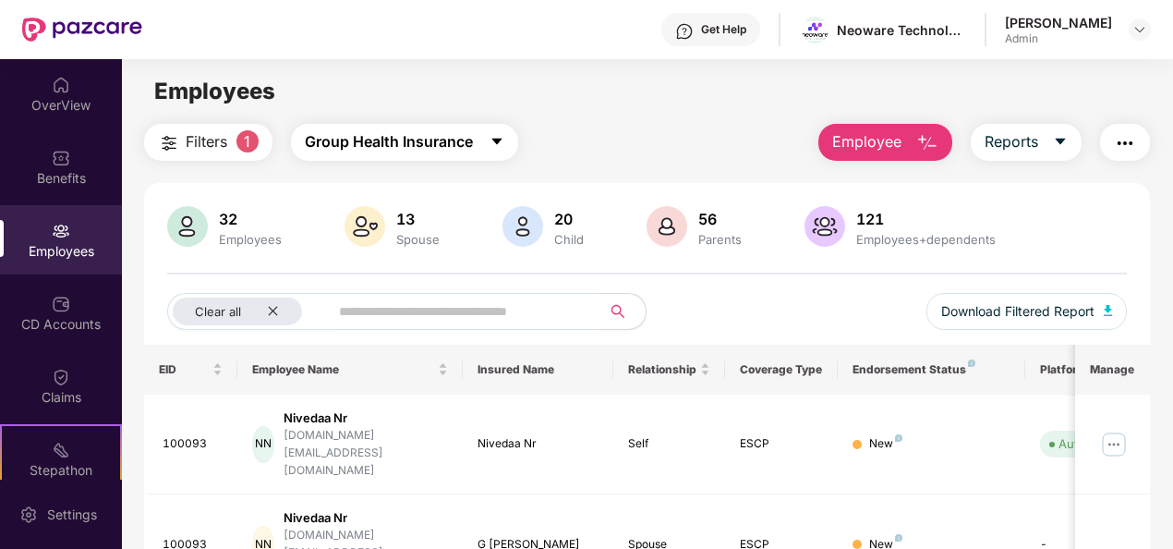
click at [409, 140] on span "Group Health Insurance" at bounding box center [389, 141] width 168 height 23
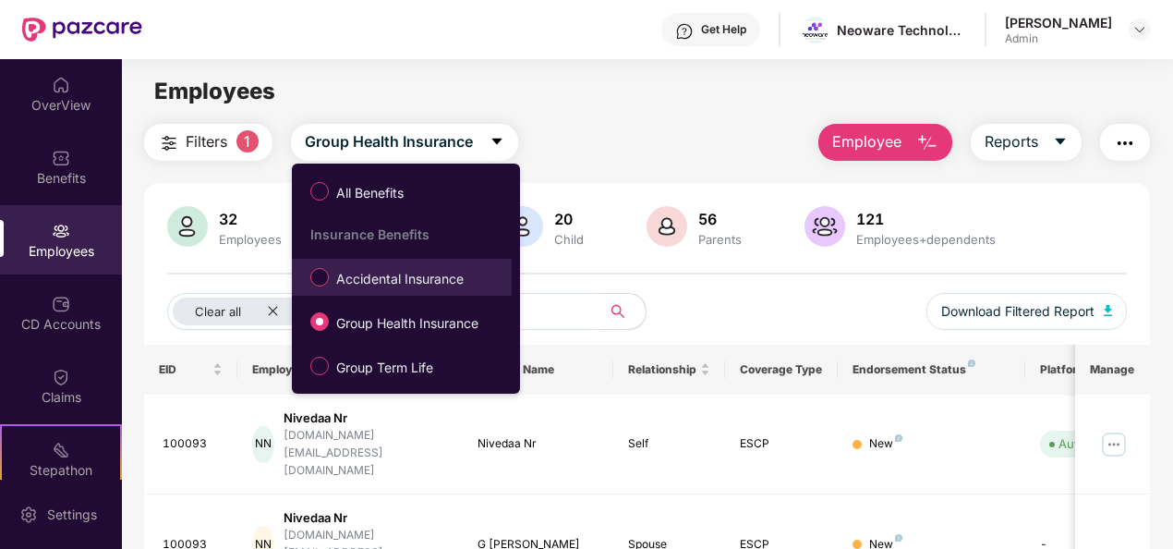
click at [375, 285] on span "Accidental Insurance" at bounding box center [400, 279] width 142 height 20
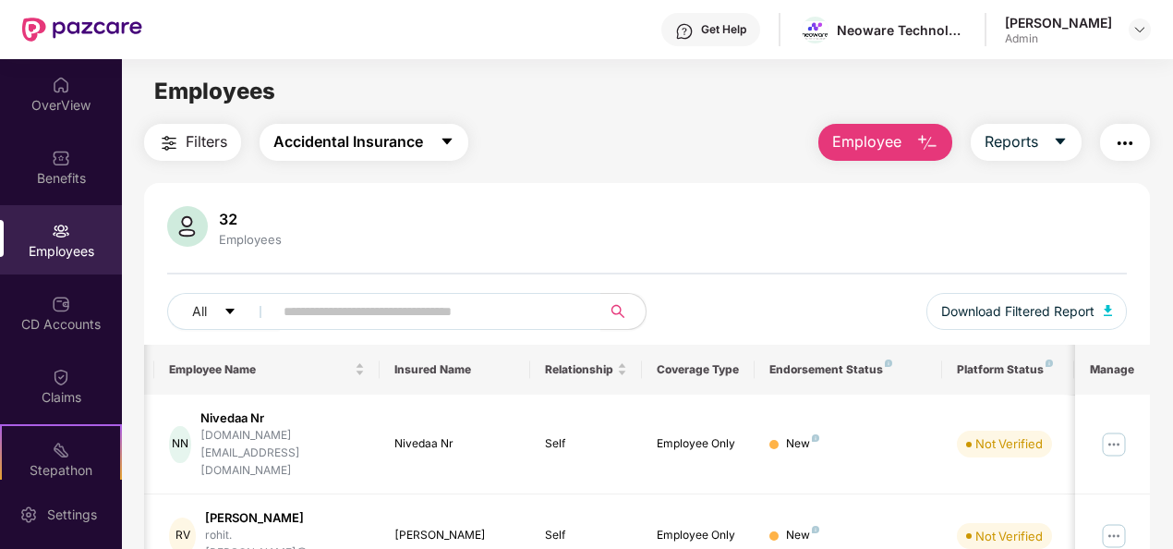
click at [409, 142] on span "Accidental Insurance" at bounding box center [348, 141] width 150 height 23
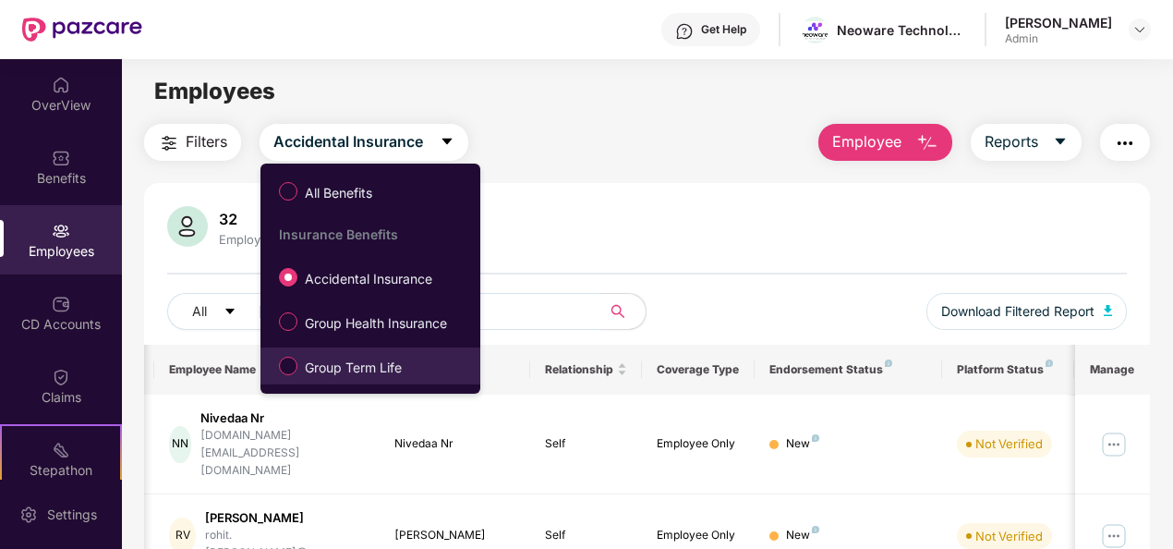
click at [369, 362] on span "Group Term Life" at bounding box center [354, 368] width 112 height 20
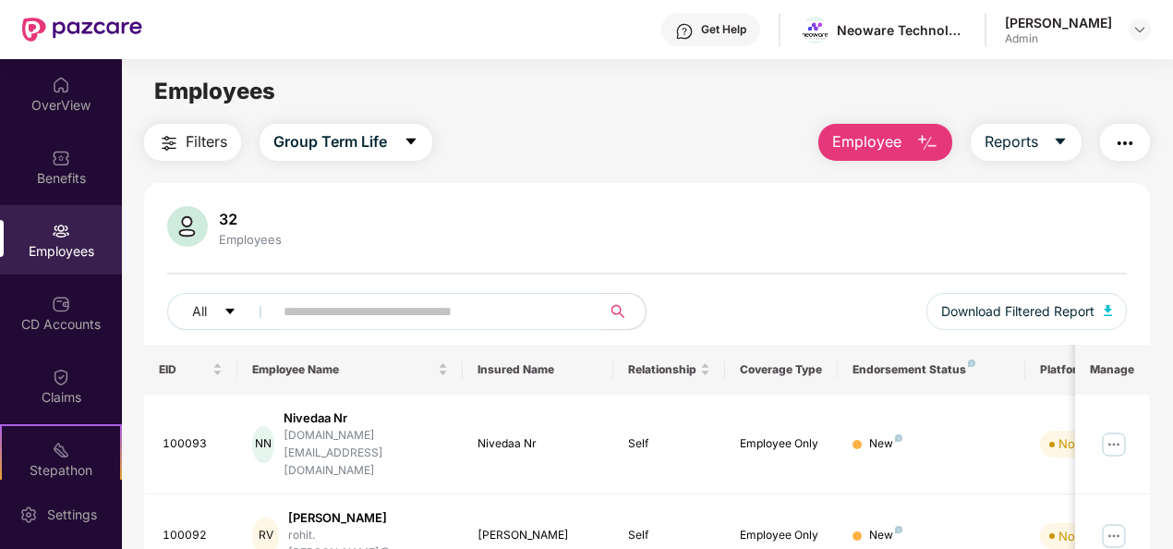
scroll to position [6, 0]
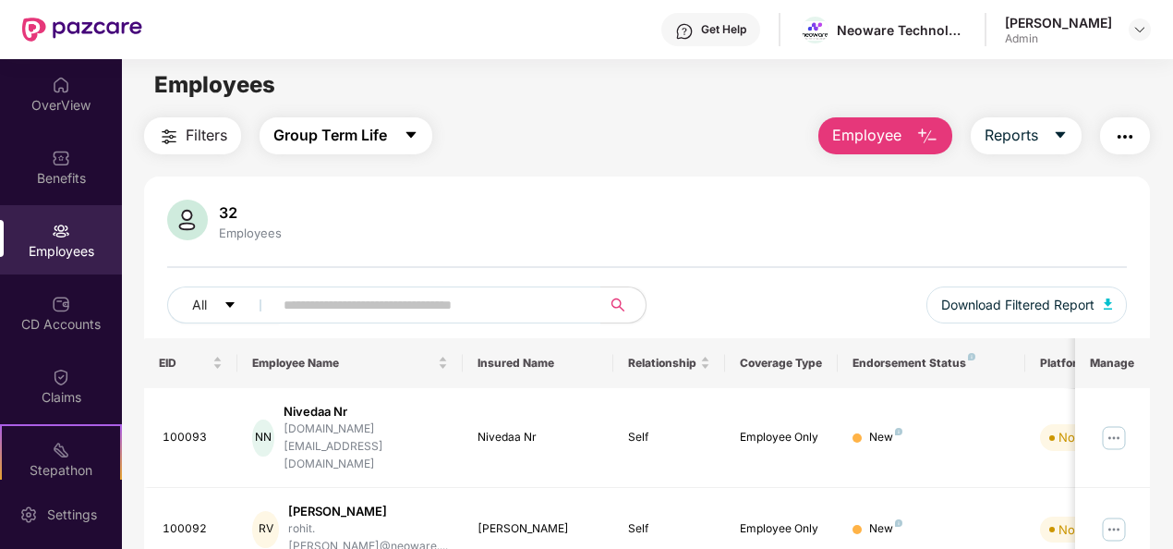
click at [395, 134] on button "Group Term Life" at bounding box center [346, 135] width 173 height 37
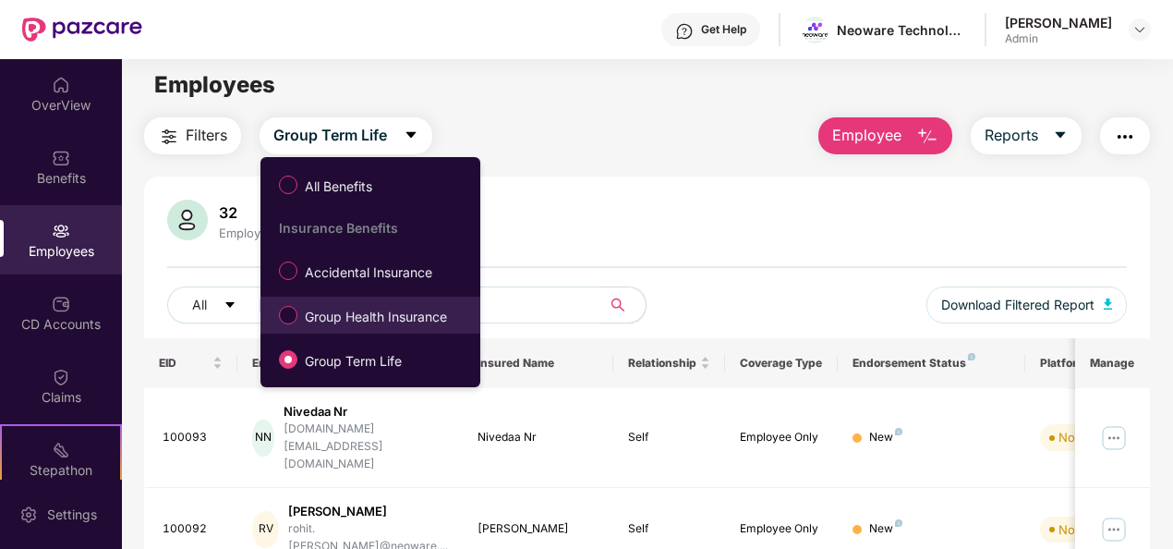
click at [391, 322] on span "Group Health Insurance" at bounding box center [376, 317] width 157 height 20
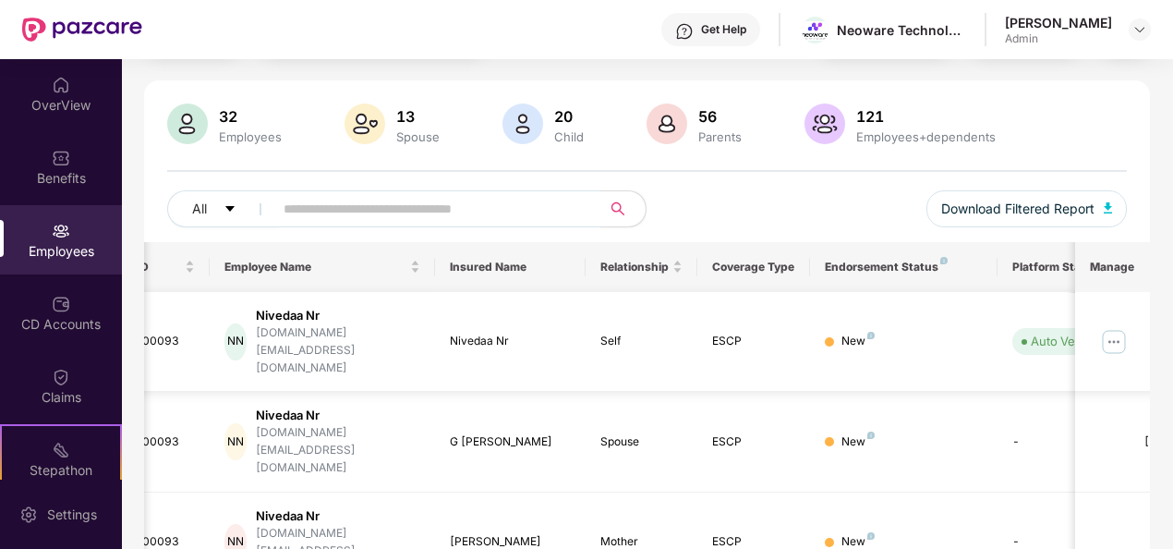
scroll to position [0, 192]
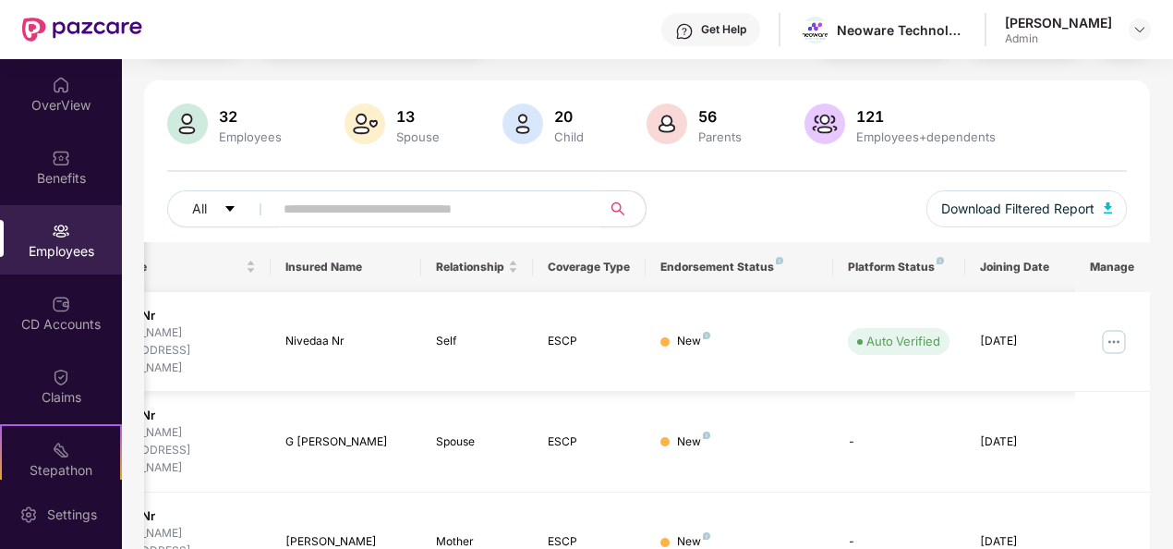
click at [1106, 327] on img at bounding box center [1115, 342] width 30 height 30
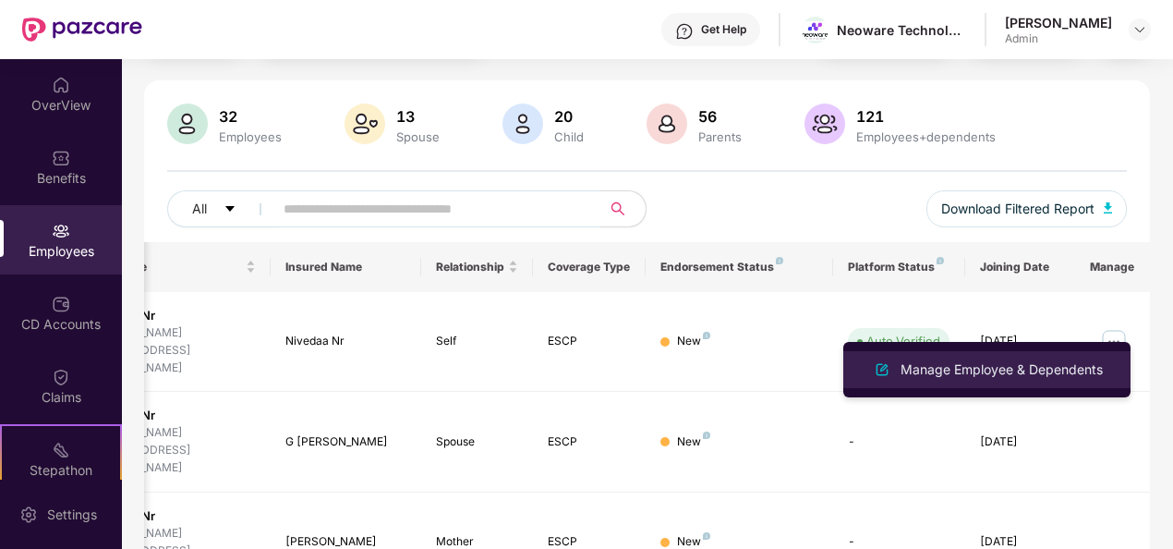
click at [1000, 360] on div "Manage Employee & Dependents" at bounding box center [1002, 369] width 210 height 20
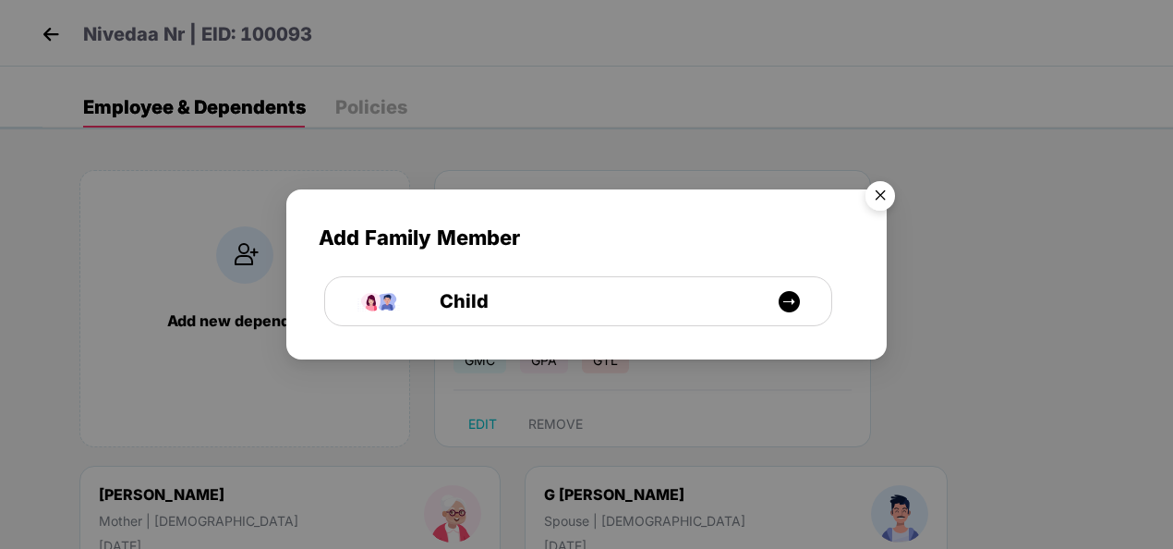
click at [884, 196] on img "Close" at bounding box center [881, 199] width 52 height 52
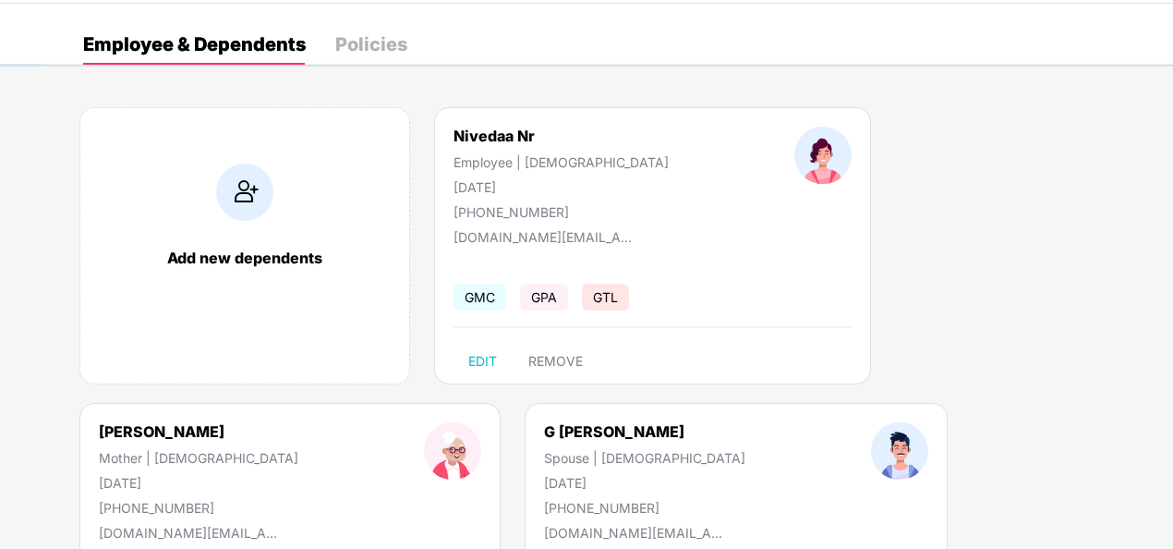
scroll to position [0, 0]
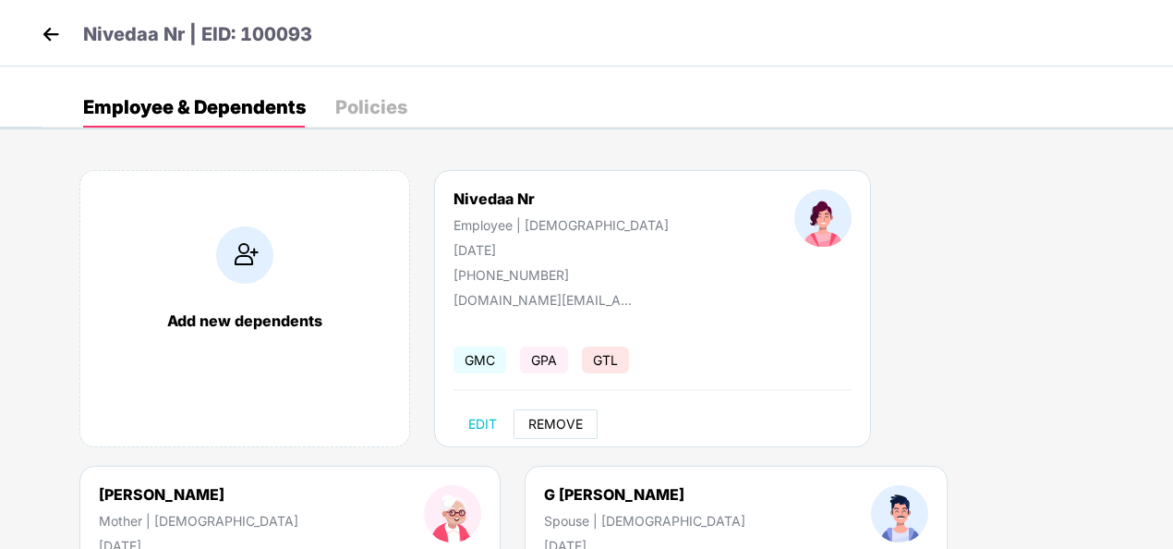
click at [559, 418] on span "REMOVE" at bounding box center [556, 424] width 55 height 15
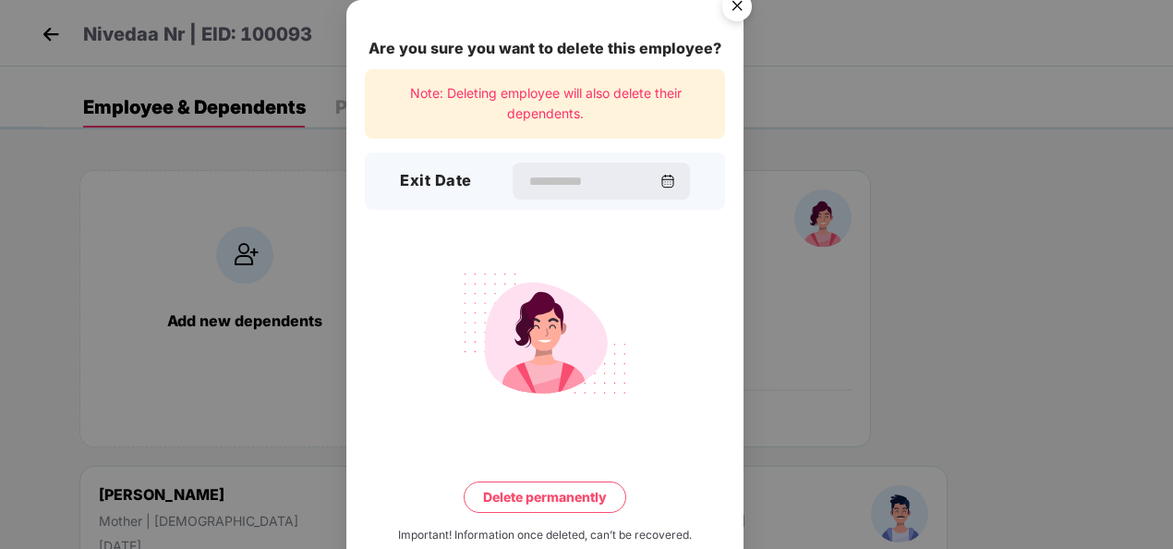
click at [735, 4] on img "Close" at bounding box center [737, 9] width 52 height 52
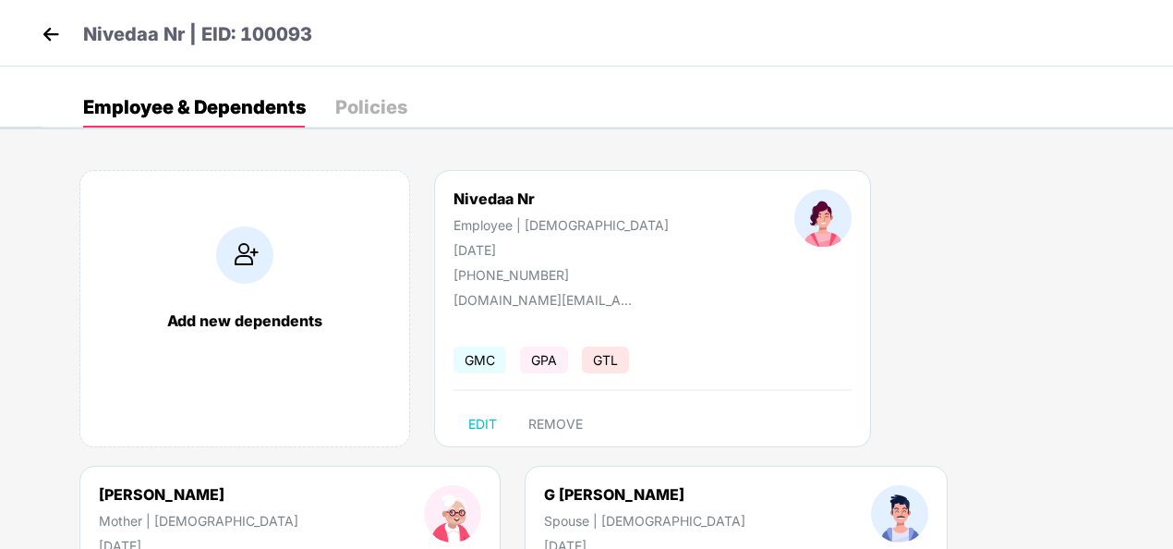
click at [45, 43] on img at bounding box center [51, 34] width 28 height 28
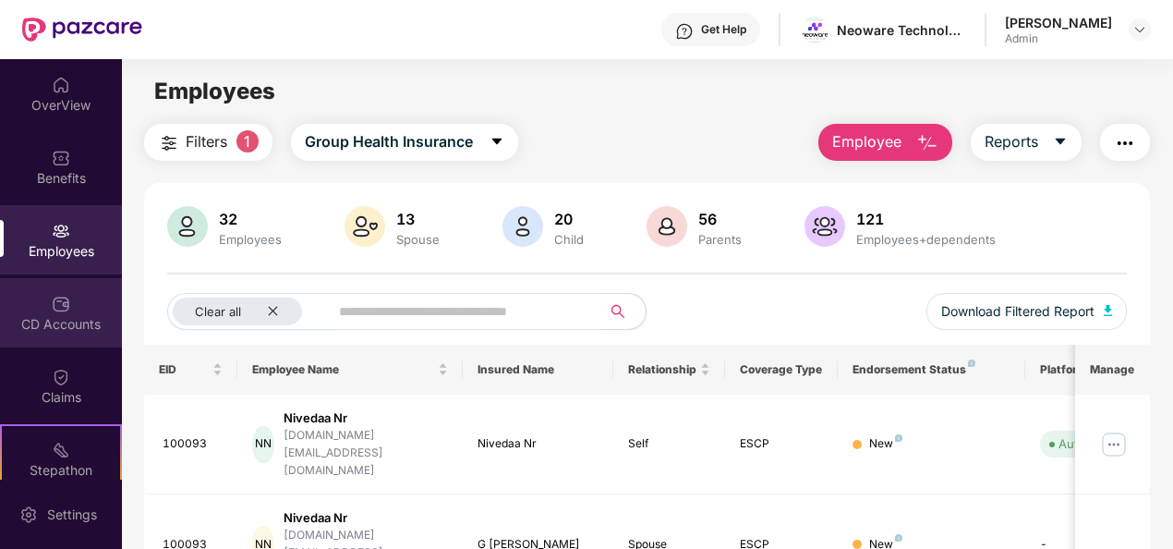
click at [39, 328] on div "CD Accounts" at bounding box center [61, 324] width 122 height 18
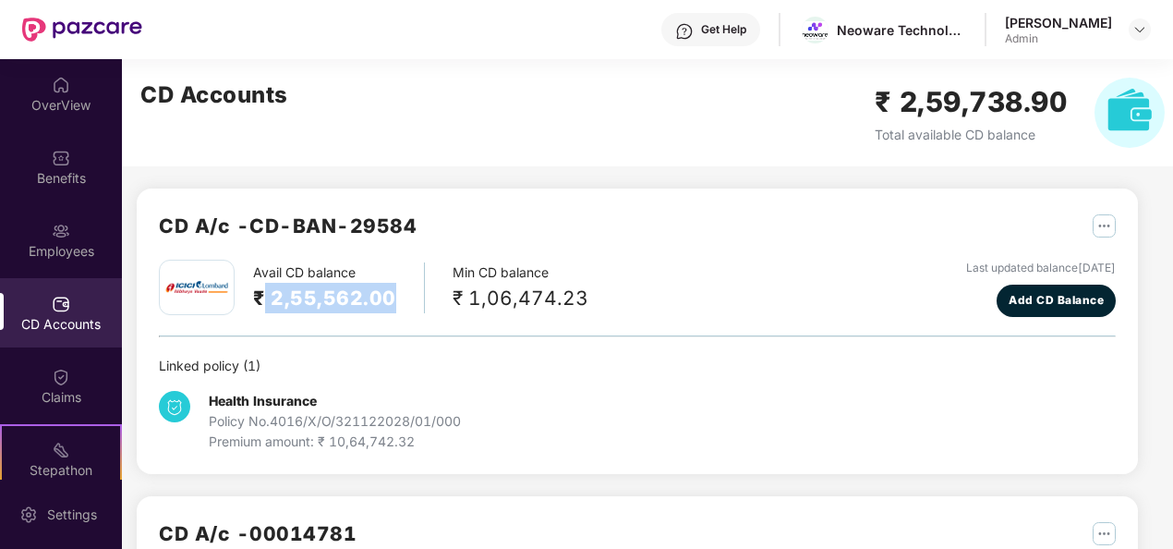
drag, startPoint x: 267, startPoint y: 303, endPoint x: 388, endPoint y: 301, distance: 121.1
click at [388, 301] on h2 "₹ 2,55,562.00" at bounding box center [324, 298] width 143 height 30
click at [264, 320] on div "Avail CD balance ₹ 2,55,562.00 Min CD balance ₹ 1,06,474.23 Last updated balanc…" at bounding box center [637, 356] width 957 height 192
drag, startPoint x: 268, startPoint y: 297, endPoint x: 360, endPoint y: 307, distance: 93.0
click at [360, 307] on h2 "₹ 2,55,562.00" at bounding box center [324, 298] width 143 height 30
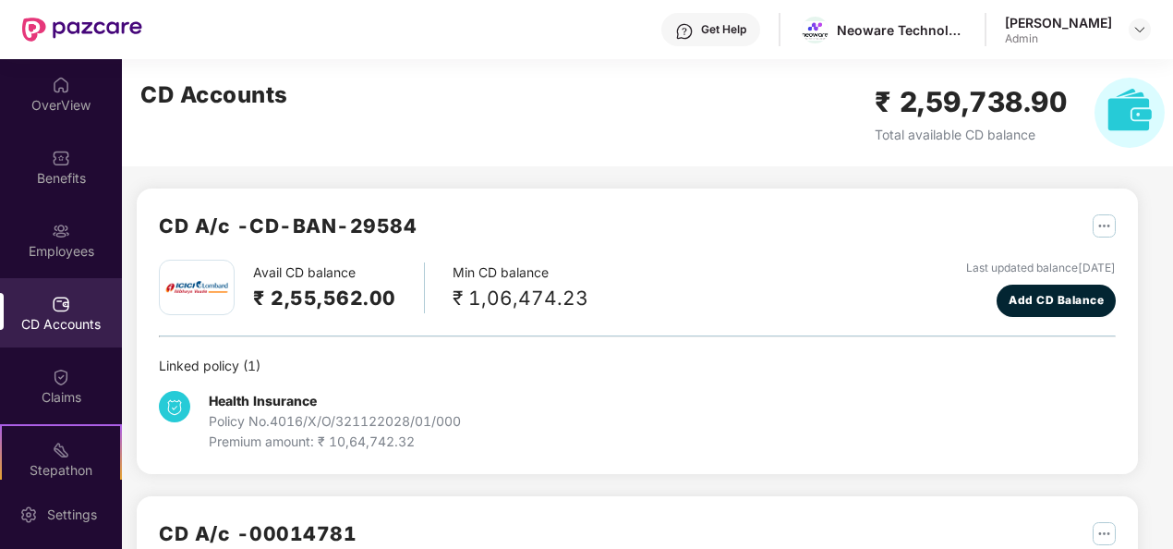
drag, startPoint x: 360, startPoint y: 307, endPoint x: 264, endPoint y: 297, distance: 96.6
click at [264, 297] on h2 "₹ 2,55,562.00" at bounding box center [324, 298] width 143 height 30
drag, startPoint x: 271, startPoint y: 297, endPoint x: 359, endPoint y: 302, distance: 88.0
click at [359, 302] on h2 "₹ 2,55,562.00" at bounding box center [324, 298] width 143 height 30
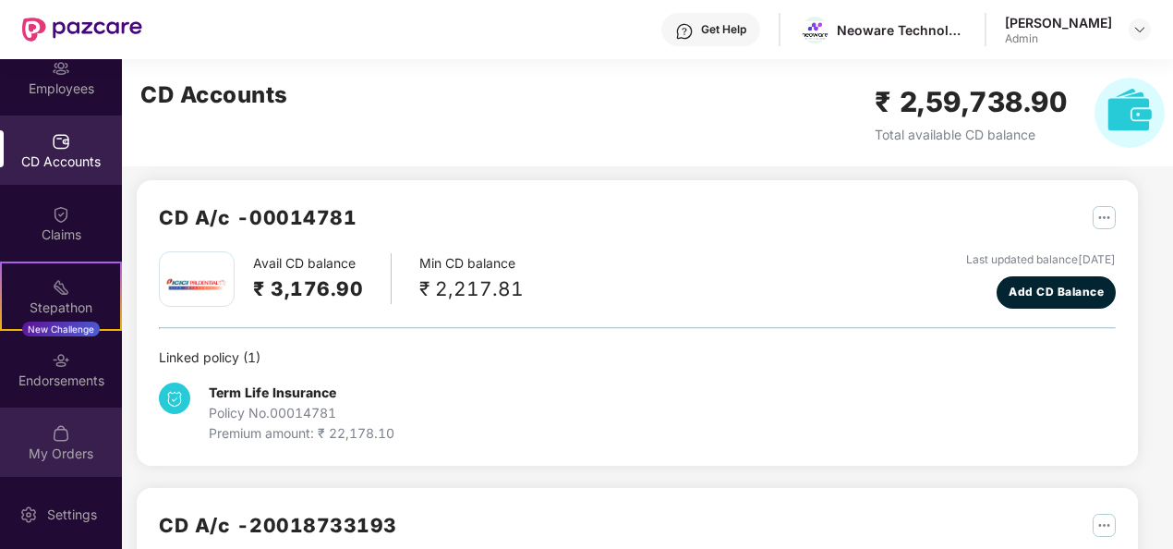
scroll to position [316, 0]
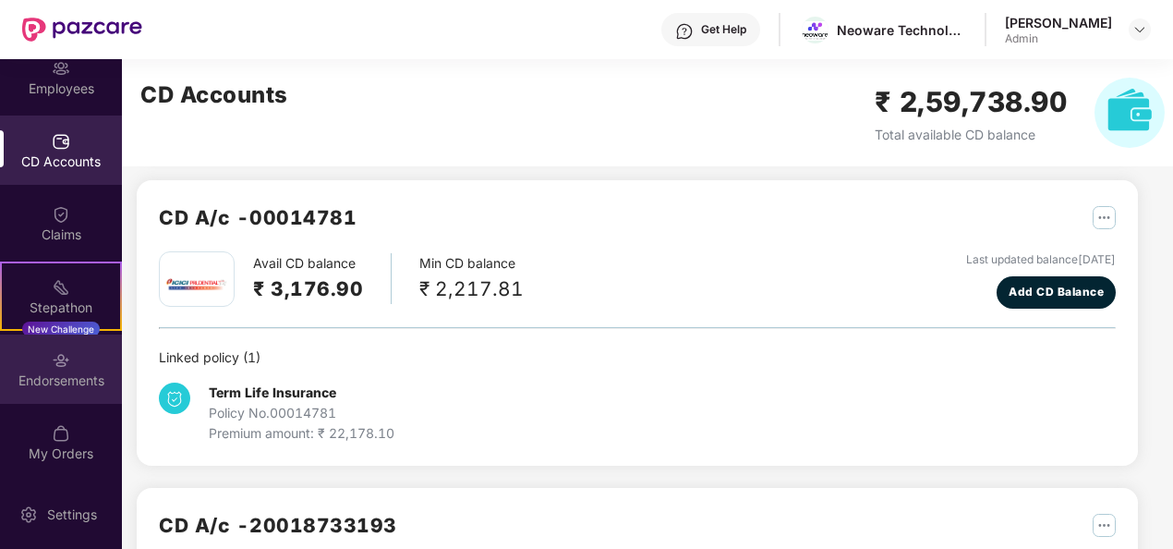
click at [65, 394] on div "Endorsements" at bounding box center [61, 368] width 122 height 69
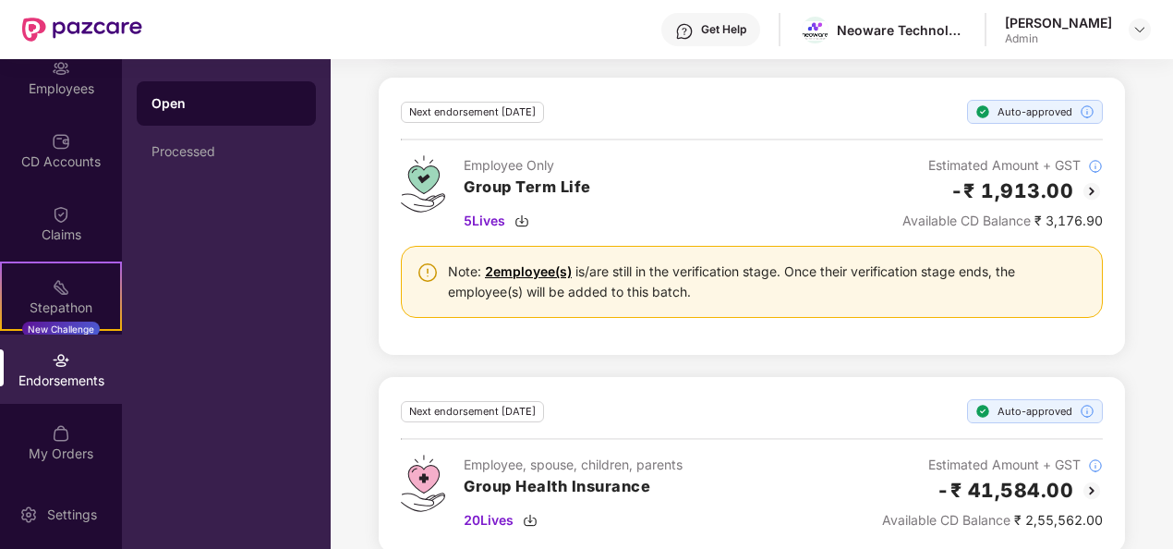
scroll to position [983, 0]
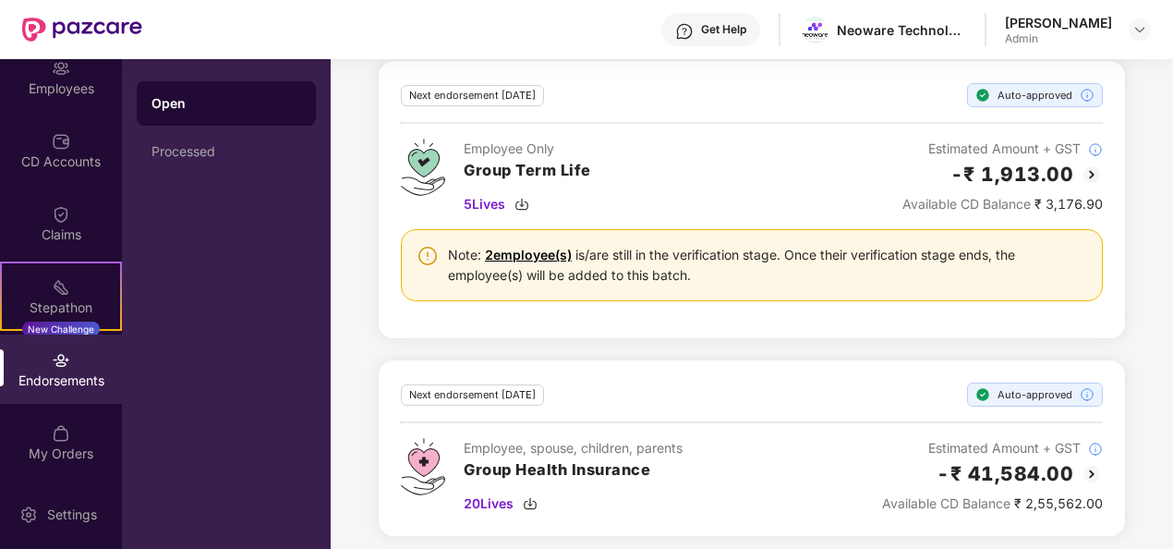
click at [774, 500] on div "Employee, spouse, children, parents Group Health Insurance 20 Lives Estimated A…" at bounding box center [752, 476] width 702 height 76
click at [1088, 463] on img at bounding box center [1092, 474] width 22 height 22
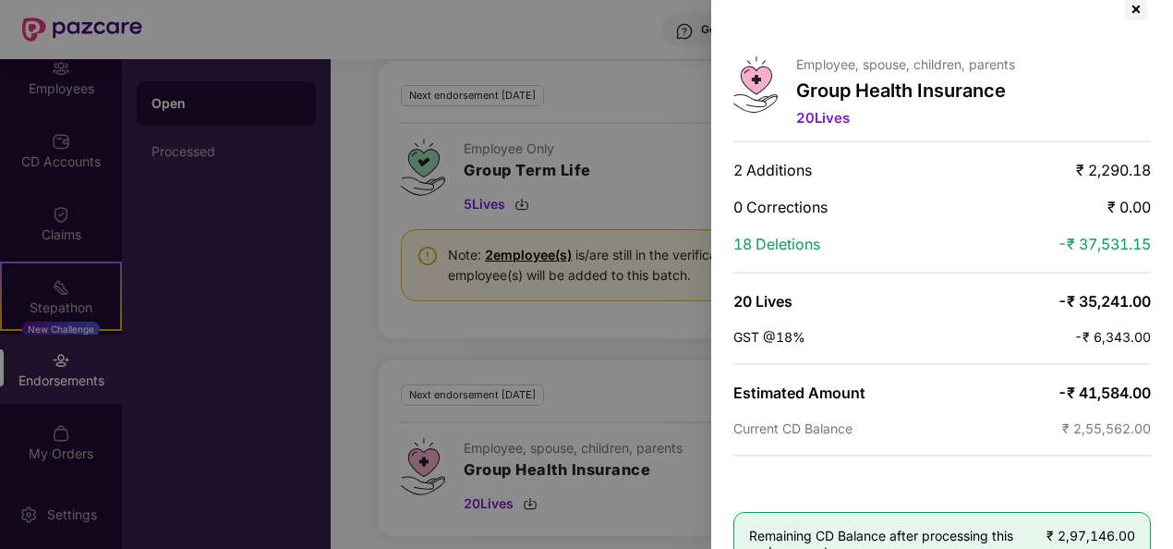
scroll to position [67, 0]
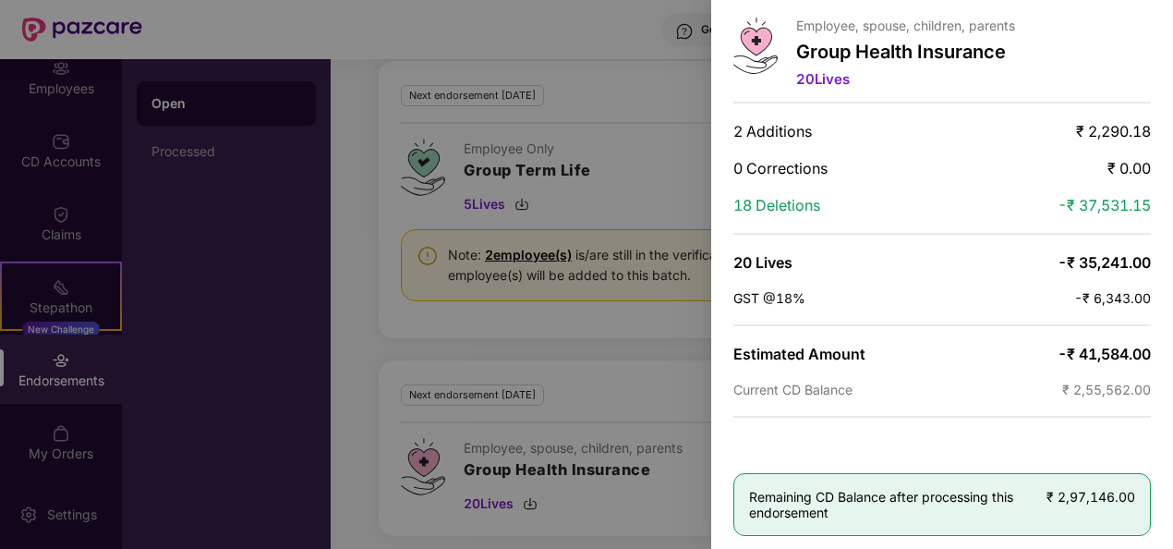
click at [628, 334] on div at bounding box center [586, 274] width 1173 height 549
click at [680, 57] on div at bounding box center [586, 274] width 1173 height 549
click at [297, 306] on div at bounding box center [586, 274] width 1173 height 549
click at [589, 209] on div at bounding box center [586, 274] width 1173 height 549
drag, startPoint x: 796, startPoint y: 45, endPoint x: 848, endPoint y: 49, distance: 51.9
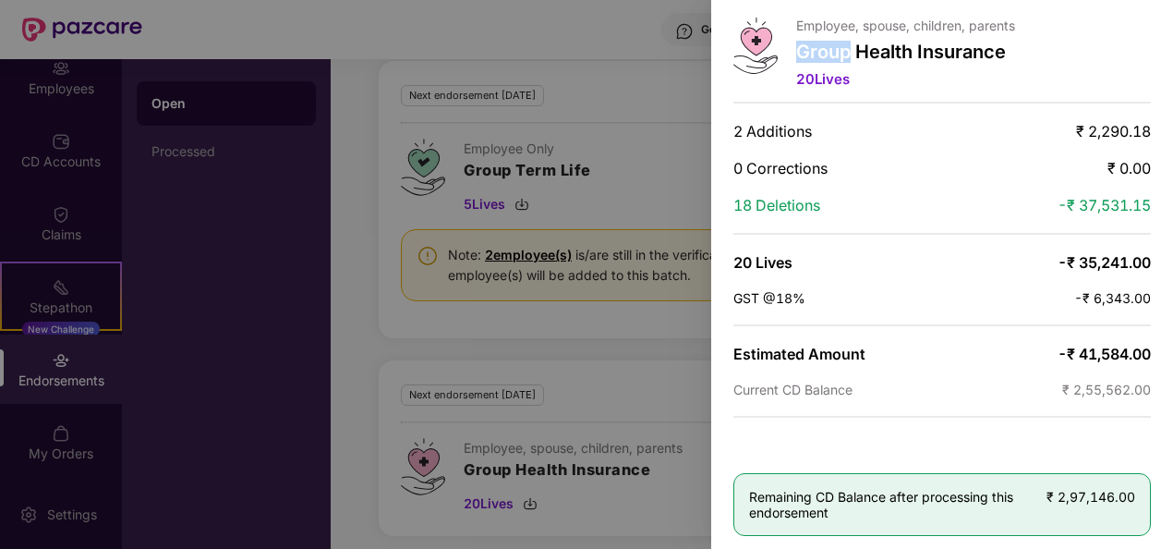
click at [848, 49] on p "Group Health Insurance" at bounding box center [905, 52] width 219 height 22
drag, startPoint x: 848, startPoint y: 49, endPoint x: 911, endPoint y: 47, distance: 62.9
click at [911, 47] on p "Group Health Insurance" at bounding box center [905, 52] width 219 height 22
drag, startPoint x: 911, startPoint y: 47, endPoint x: 1015, endPoint y: 36, distance: 105.0
click at [1015, 36] on div "Employee, spouse, children, parents Group Health Insurance 20 Lives" at bounding box center [905, 55] width 219 height 75
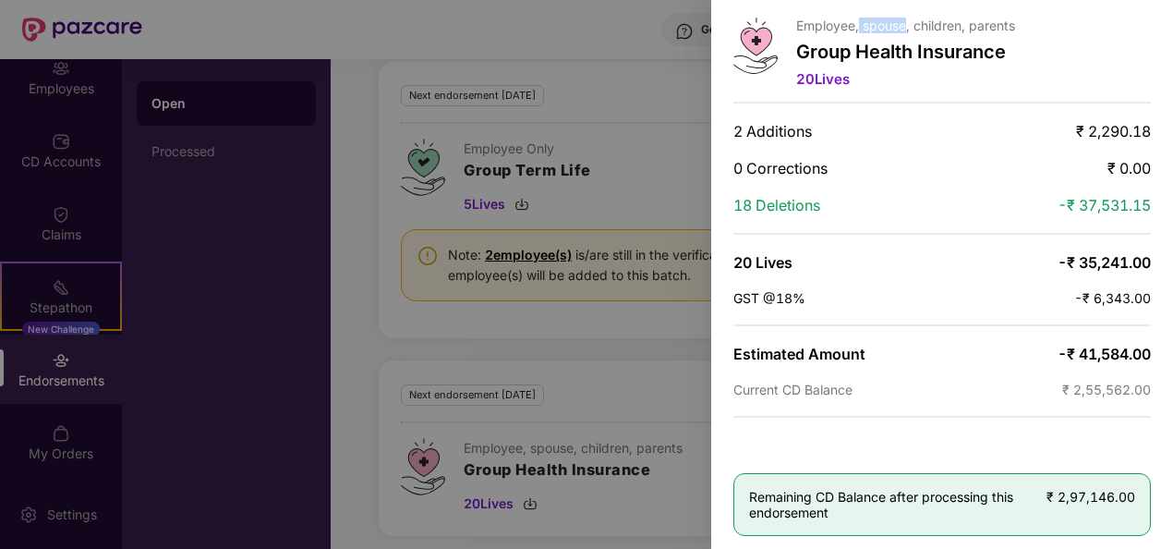
drag, startPoint x: 858, startPoint y: 31, endPoint x: 905, endPoint y: 28, distance: 46.3
click at [905, 28] on p "Employee, spouse, children, parents" at bounding box center [905, 26] width 219 height 16
drag, startPoint x: 905, startPoint y: 28, endPoint x: 959, endPoint y: 22, distance: 54.8
click at [959, 22] on p "Employee, spouse, children, parents" at bounding box center [905, 26] width 219 height 16
drag, startPoint x: 959, startPoint y: 22, endPoint x: 972, endPoint y: 21, distance: 13.0
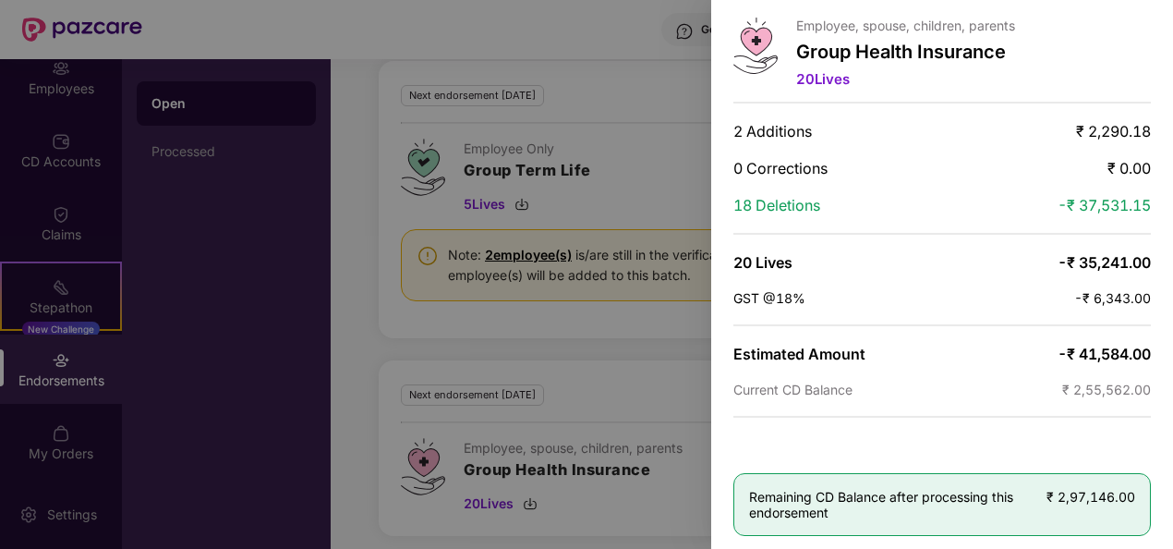
click at [972, 21] on p "Employee, spouse, children, parents" at bounding box center [905, 26] width 219 height 16
drag, startPoint x: 972, startPoint y: 21, endPoint x: 1016, endPoint y: 24, distance: 44.4
click at [1016, 24] on div "Employee, spouse, children, parents Group Health Insurance 20 Lives" at bounding box center [943, 55] width 418 height 75
drag, startPoint x: 1076, startPoint y: 249, endPoint x: 1152, endPoint y: 250, distance: 76.7
click at [1152, 250] on div "Employee, spouse, children, parents Group Health Insurance 20 Lives 2 Additions…" at bounding box center [942, 274] width 462 height 549
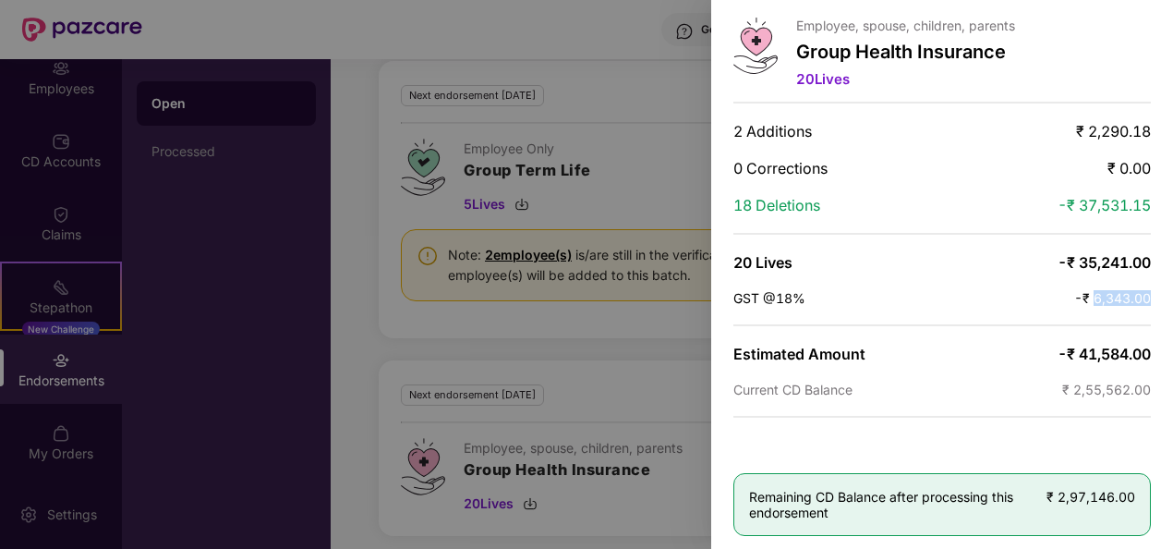
drag, startPoint x: 1092, startPoint y: 285, endPoint x: 1167, endPoint y: 298, distance: 76.0
click at [1167, 298] on div "Employee, spouse, children, parents Group Health Insurance 20 Lives 2 Additions…" at bounding box center [942, 274] width 462 height 549
drag, startPoint x: 1167, startPoint y: 298, endPoint x: 1152, endPoint y: 349, distance: 53.8
click at [1152, 349] on div "Employee, spouse, children, parents Group Health Insurance 20 Lives 2 Additions…" at bounding box center [942, 274] width 462 height 549
click at [671, 315] on div at bounding box center [586, 274] width 1173 height 549
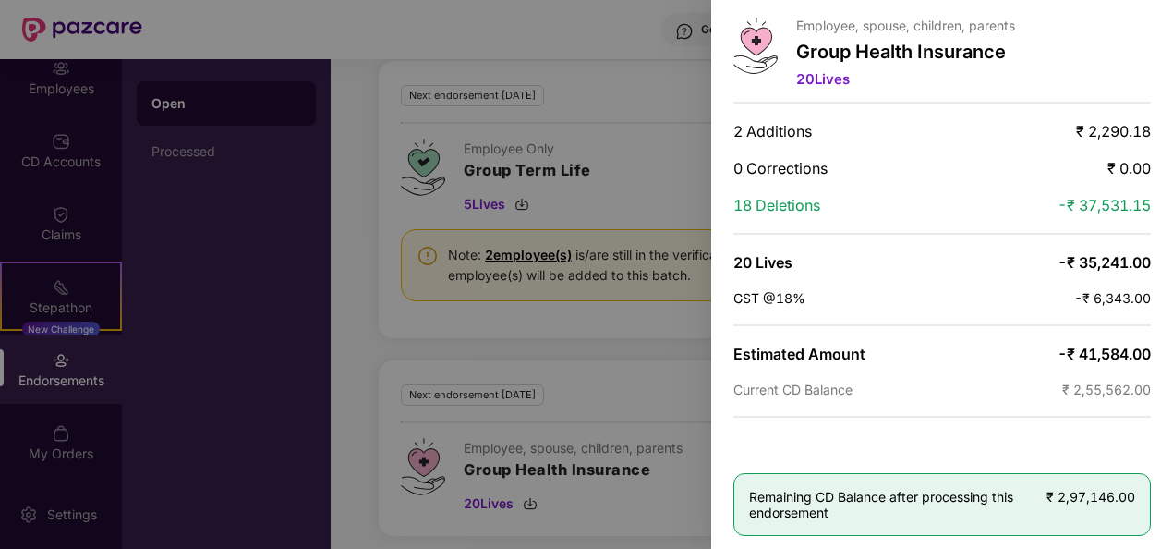
click at [671, 315] on div at bounding box center [586, 274] width 1173 height 549
click at [673, 41] on div at bounding box center [586, 274] width 1173 height 549
click at [699, 109] on div at bounding box center [586, 274] width 1173 height 549
click at [669, 137] on div at bounding box center [586, 274] width 1173 height 549
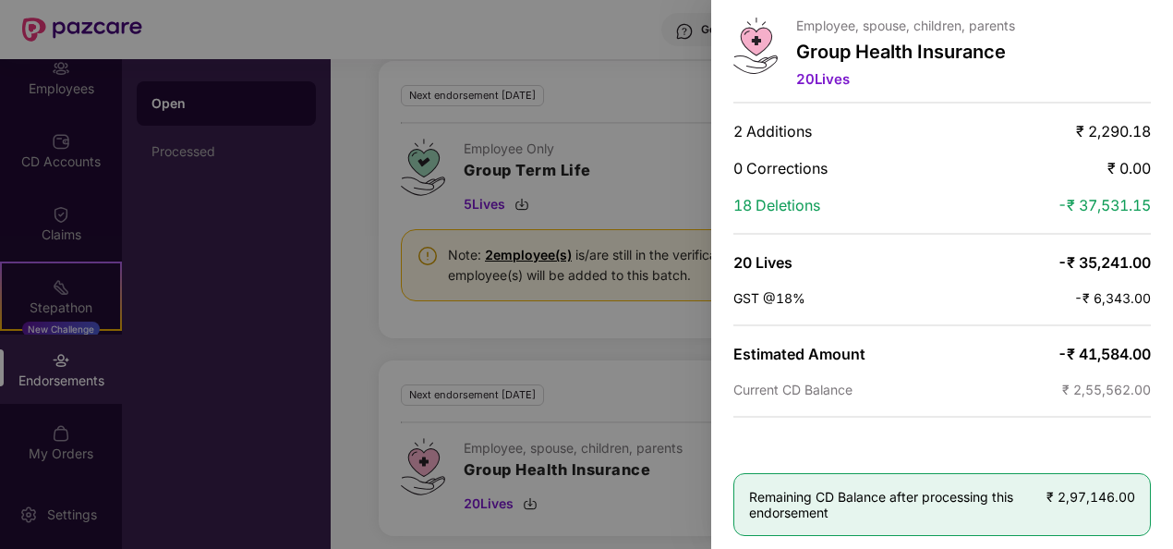
click at [655, 329] on div at bounding box center [586, 274] width 1173 height 549
click at [491, 167] on div at bounding box center [586, 274] width 1173 height 549
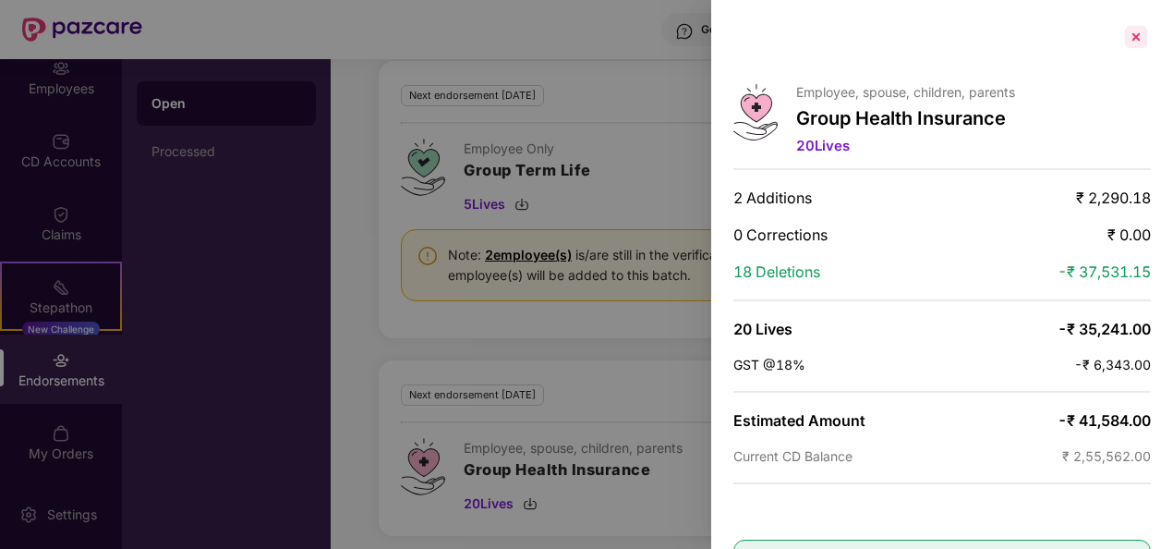
click at [1129, 37] on div at bounding box center [1137, 37] width 30 height 30
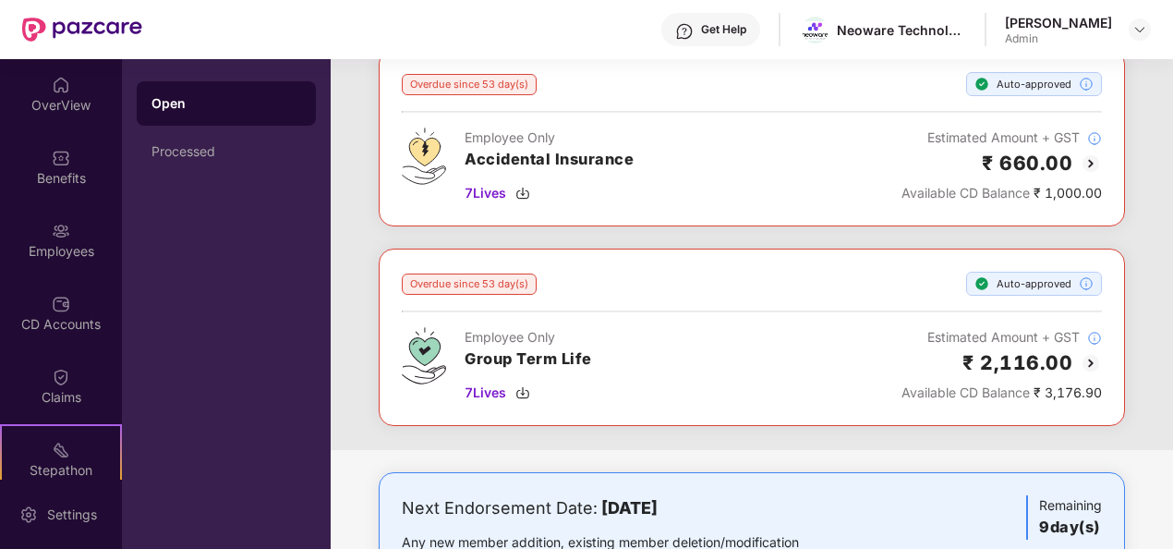
scroll to position [104, 0]
